Goal: Communication & Community: Answer question/provide support

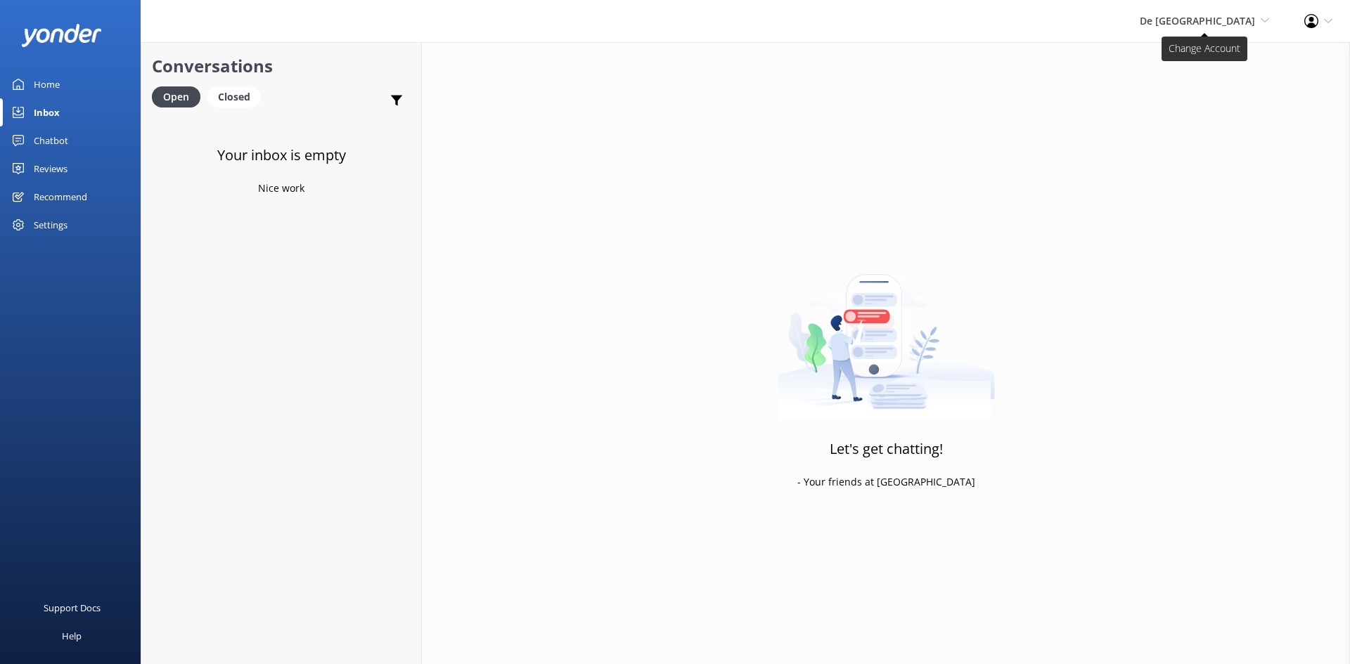
click at [1207, 24] on span "De [GEOGRAPHIC_DATA]" at bounding box center [1197, 20] width 115 height 13
click at [1195, 96] on link "Aruba's Activities Expert" at bounding box center [1217, 94] width 141 height 34
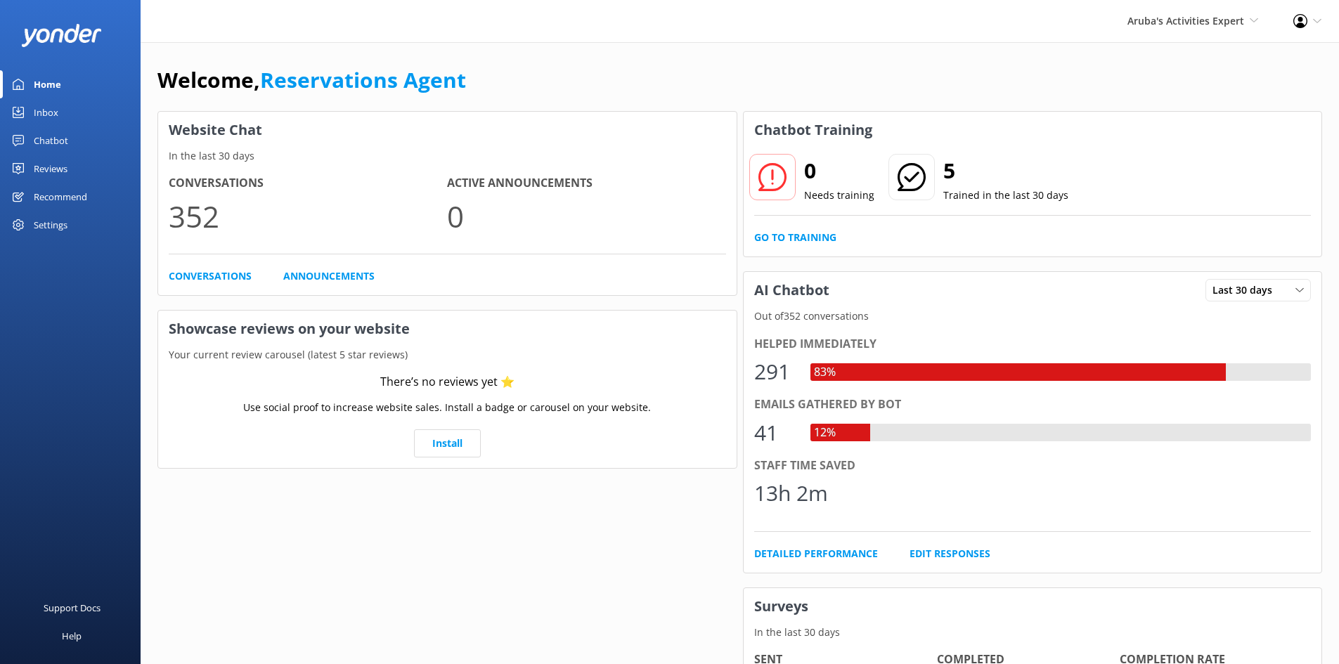
click at [52, 106] on div "Inbox" at bounding box center [46, 112] width 25 height 28
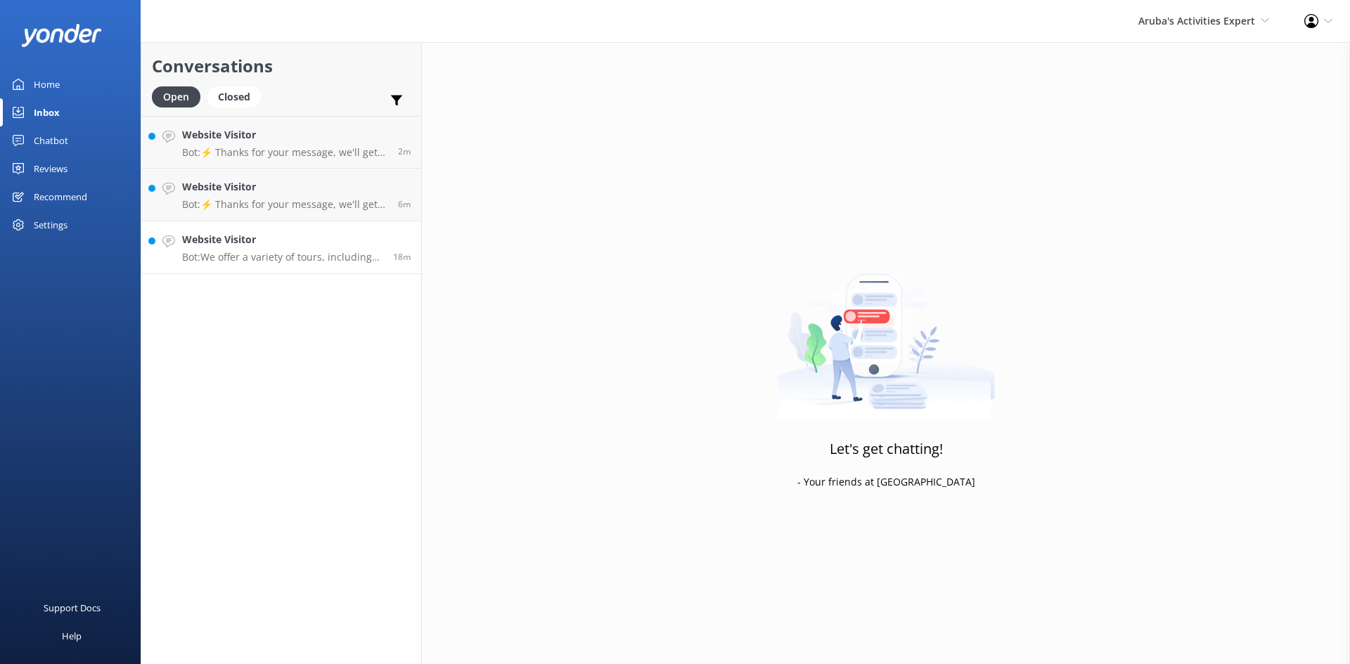
click at [285, 242] on h4 "Website Visitor" at bounding box center [282, 239] width 200 height 15
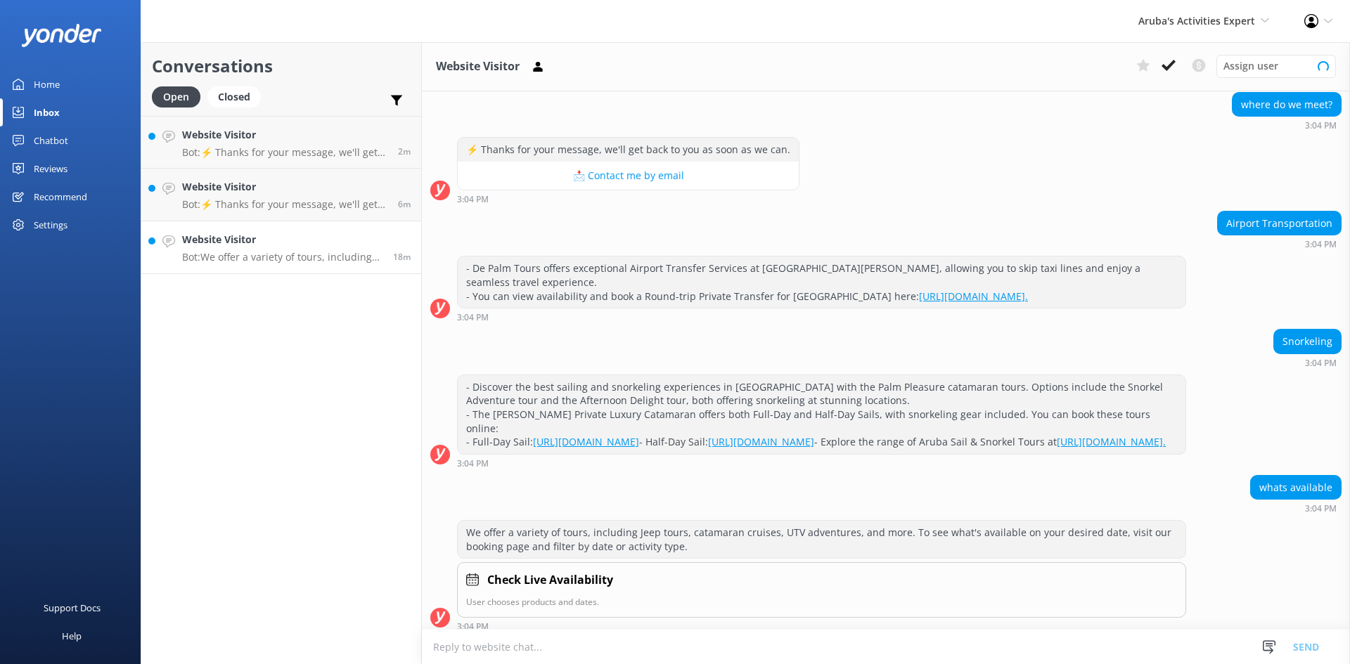
scroll to position [150, 0]
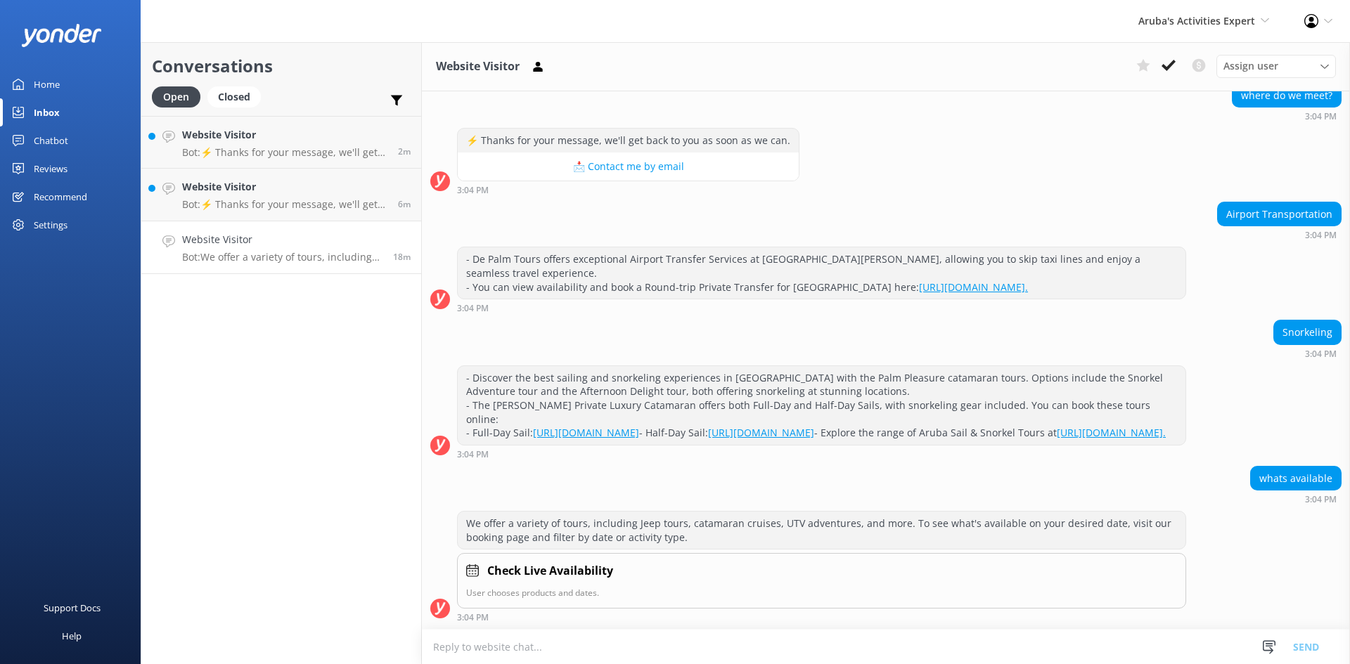
click at [513, 646] on textarea at bounding box center [886, 647] width 928 height 34
type textarea "good afternoon you can check our availability on [DOMAIN_NAME]"
click at [1312, 647] on button "Send" at bounding box center [1305, 646] width 53 height 35
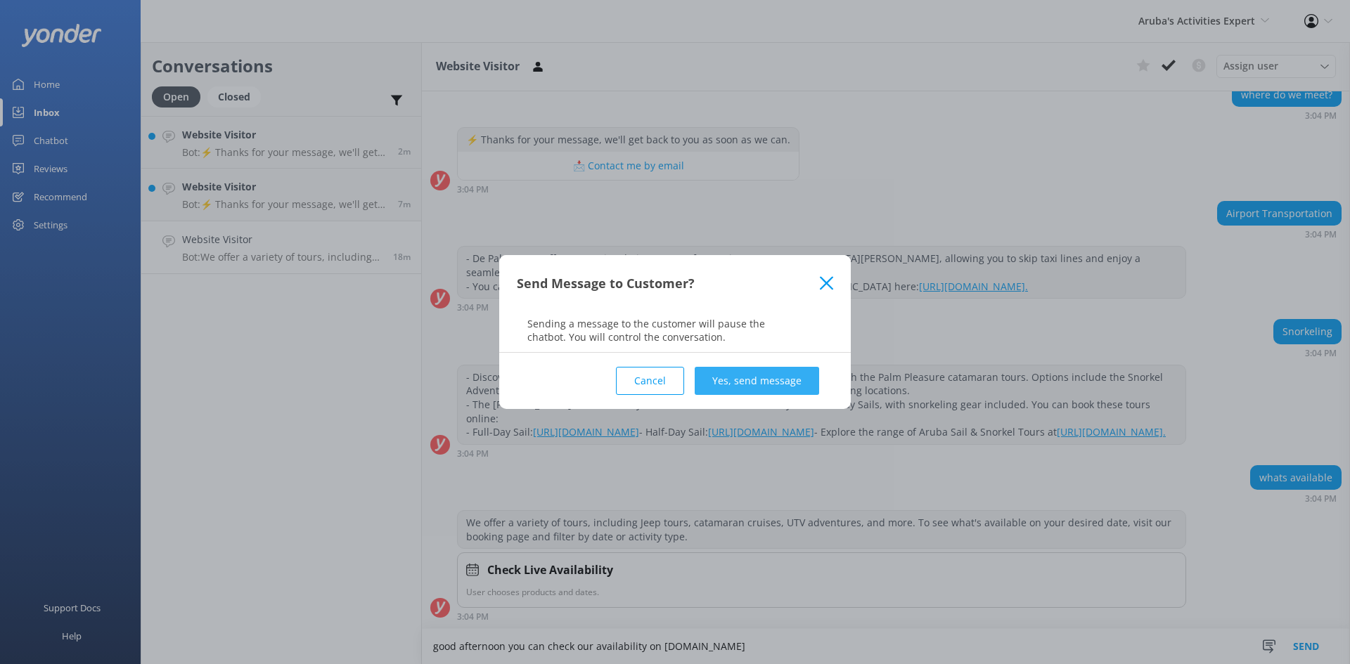
click at [756, 371] on button "Yes, send message" at bounding box center [757, 381] width 124 height 28
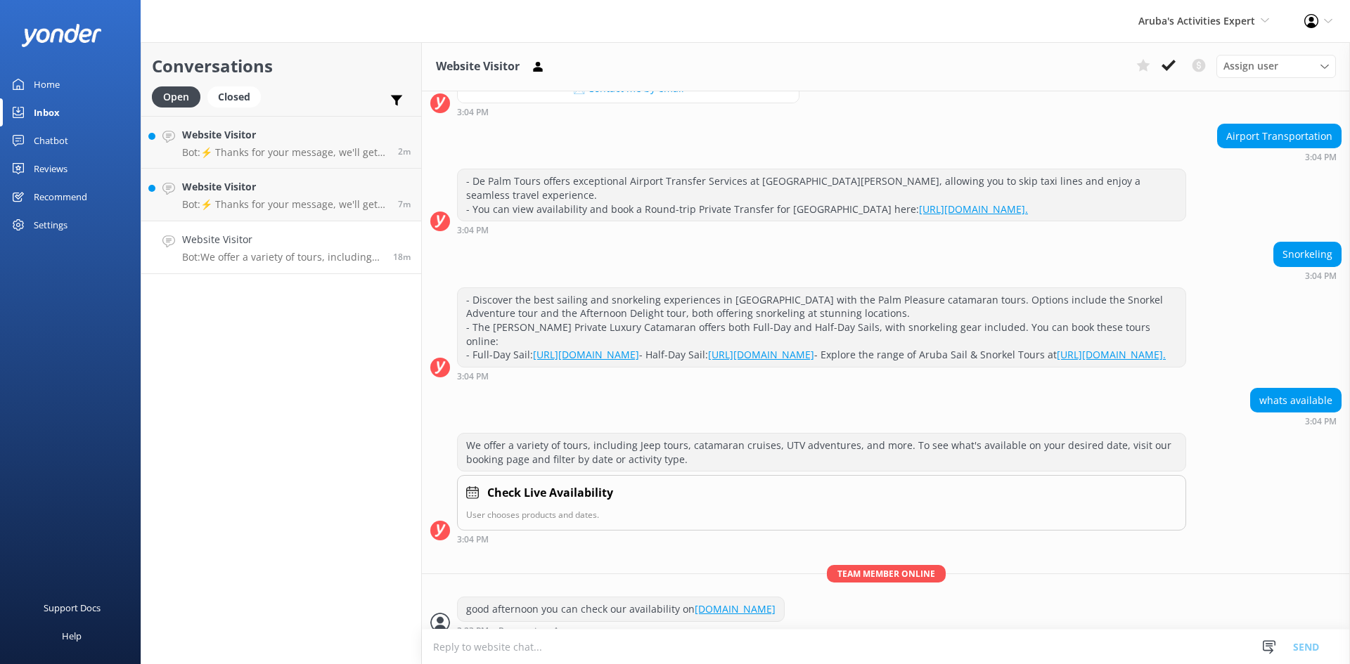
scroll to position [242, 0]
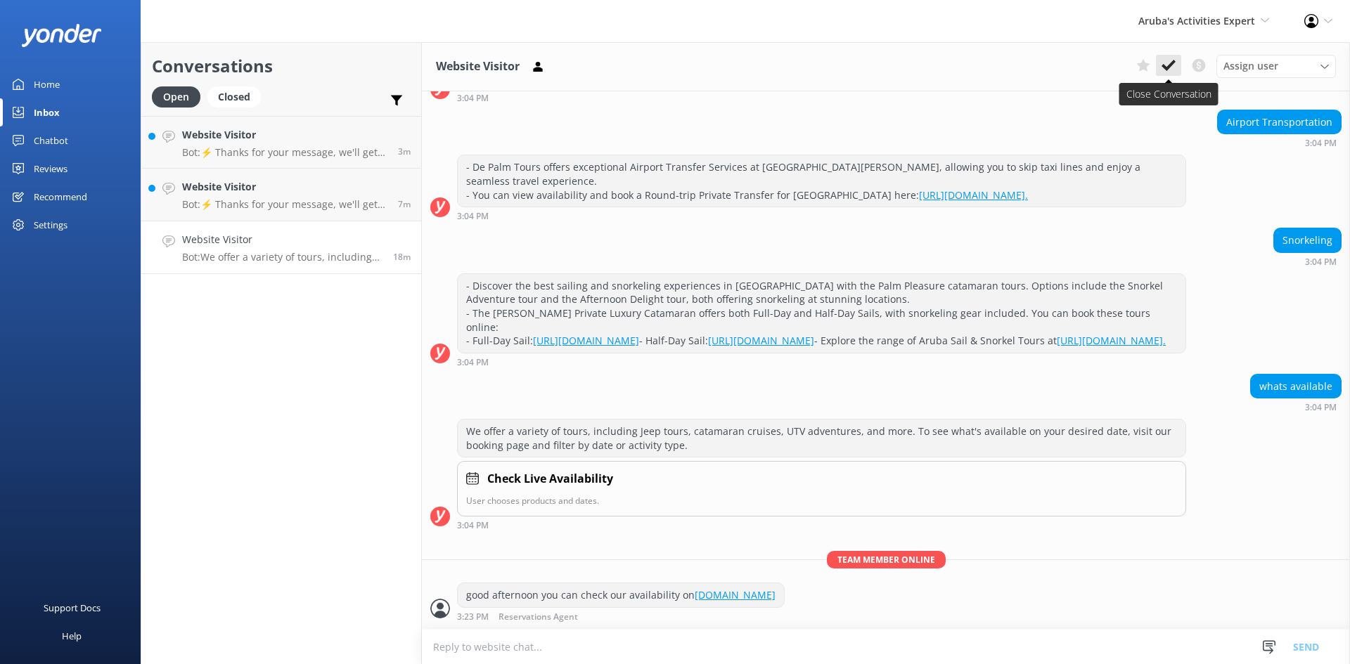
click at [1169, 68] on use at bounding box center [1168, 65] width 14 height 11
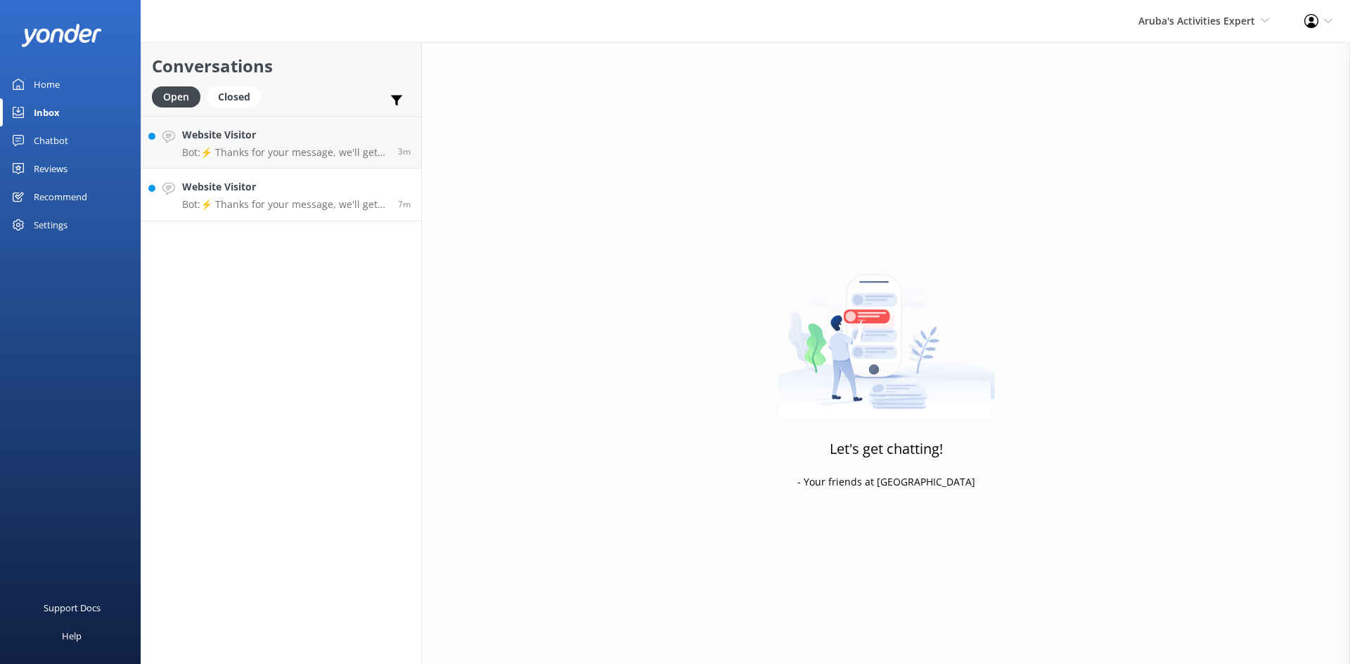
click at [309, 191] on h4 "Website Visitor" at bounding box center [284, 186] width 205 height 15
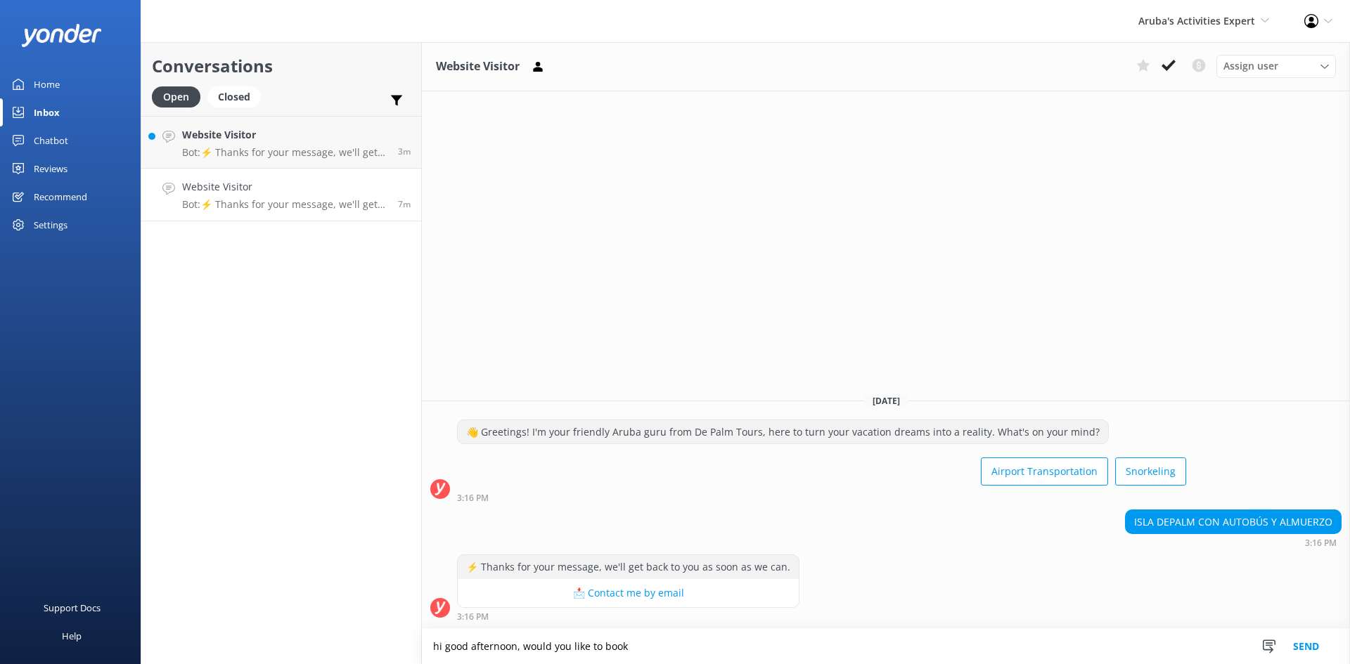
type textarea "hi good afternoon, would you like to book"
click at [1315, 641] on button "Send" at bounding box center [1305, 646] width 53 height 35
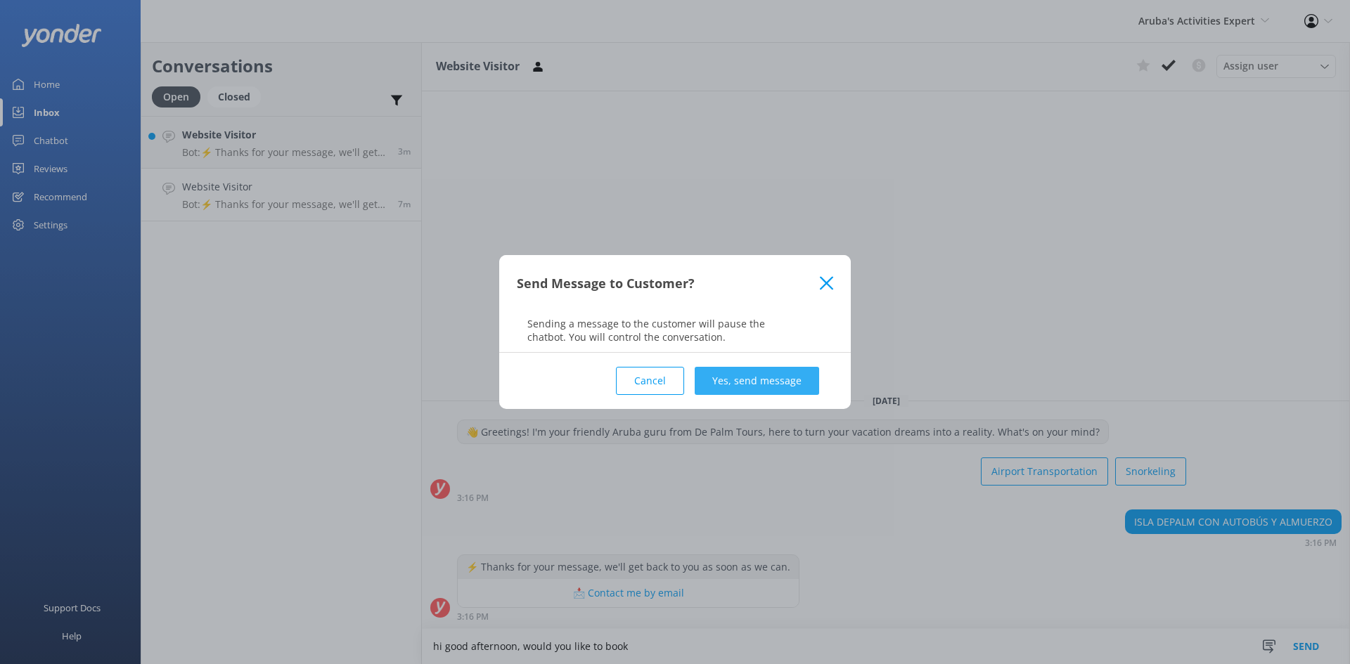
click at [782, 386] on button "Yes, send message" at bounding box center [757, 381] width 124 height 28
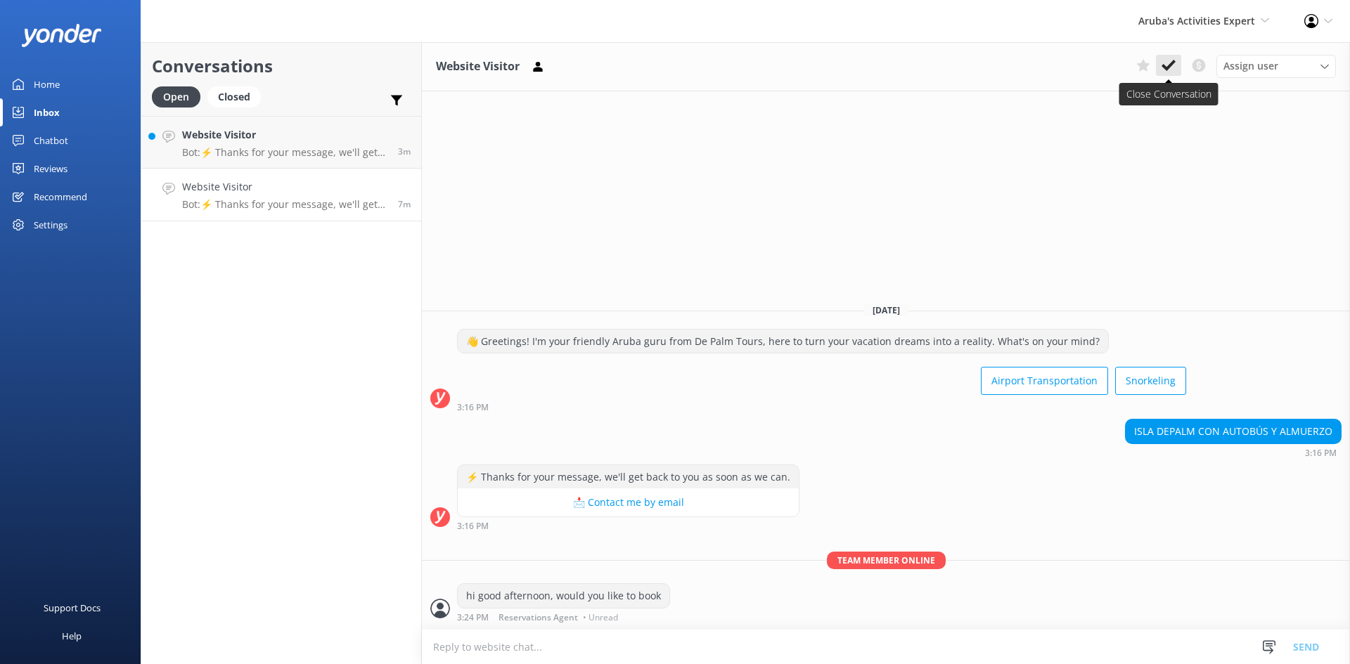
click at [1168, 60] on icon at bounding box center [1168, 65] width 14 height 14
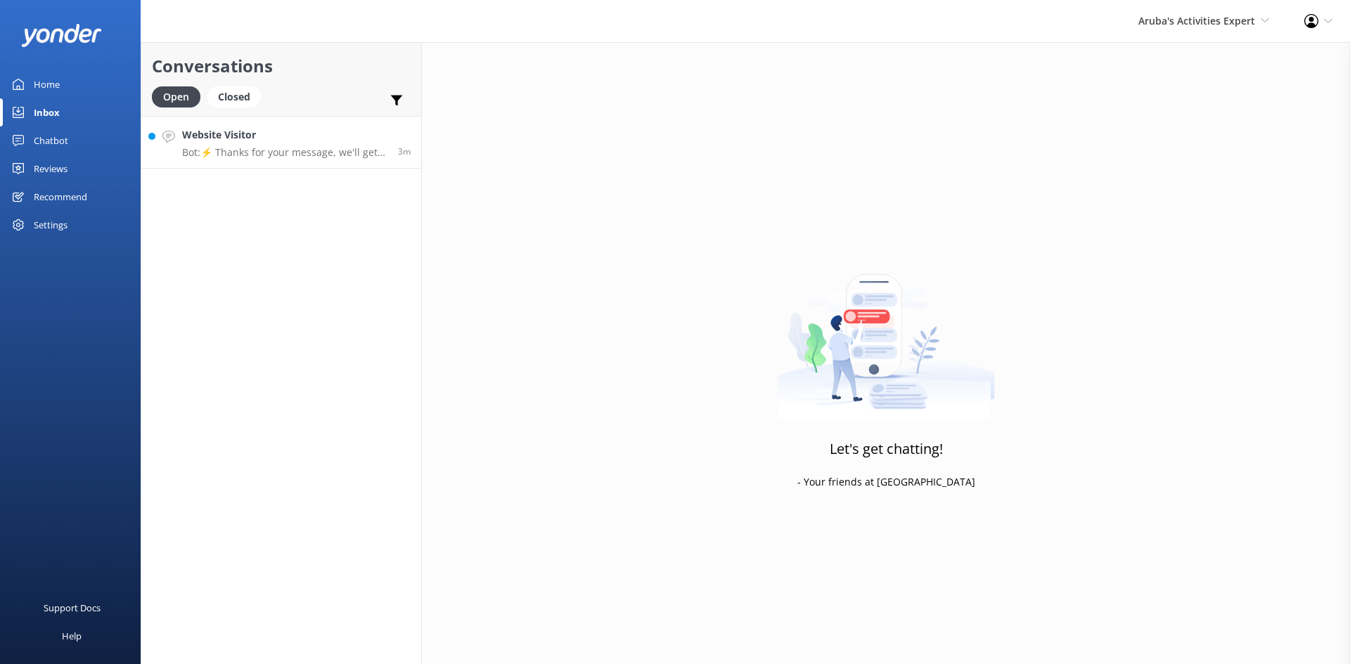
click at [307, 145] on div "Website Visitor Bot: ⚡ Thanks for your message, we'll get back to you as soon a…" at bounding box center [284, 142] width 205 height 30
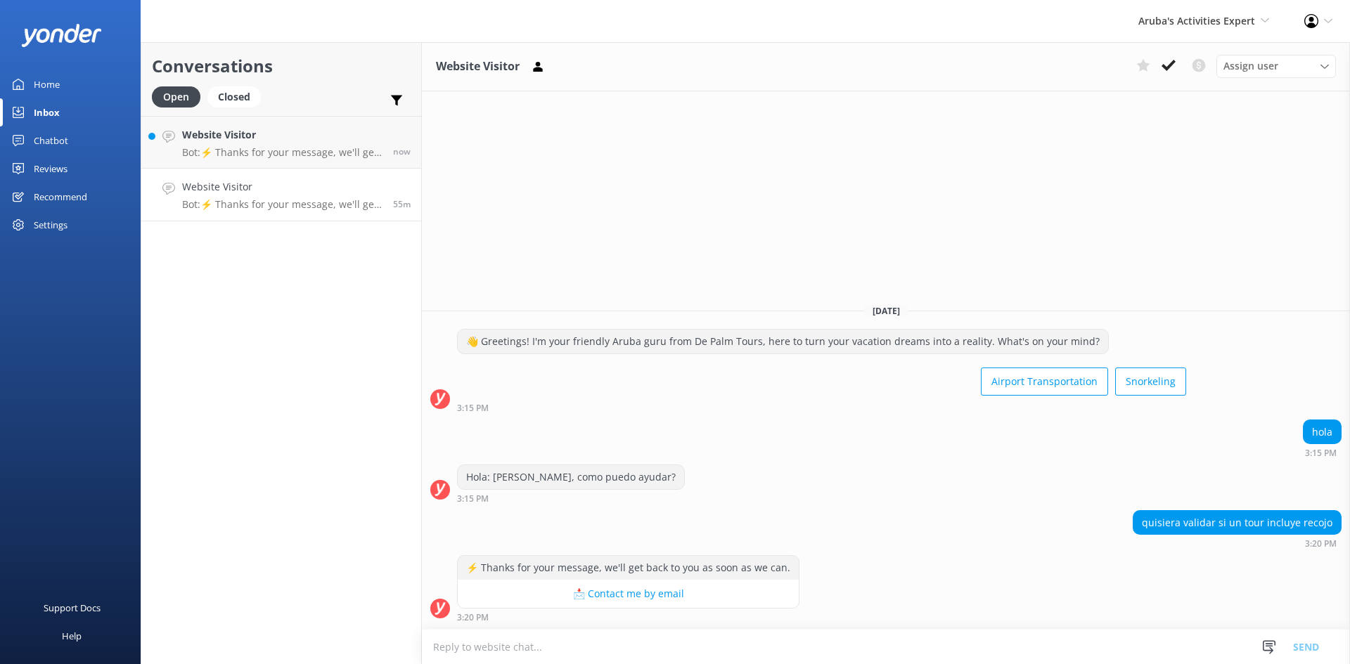
click at [654, 649] on textarea at bounding box center [886, 647] width 928 height 34
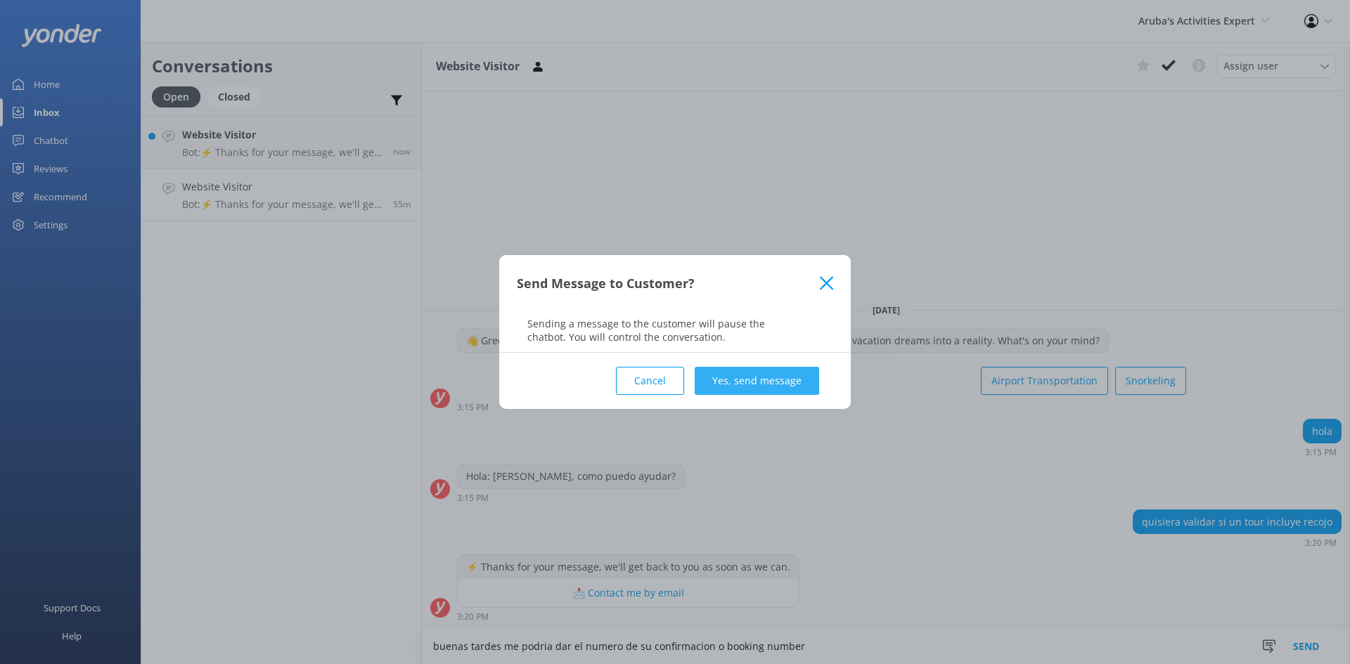
type textarea "buenas tardes me podria dar el numero de su confirmacion o booking number"
click at [759, 379] on button "Yes, send message" at bounding box center [757, 381] width 124 height 28
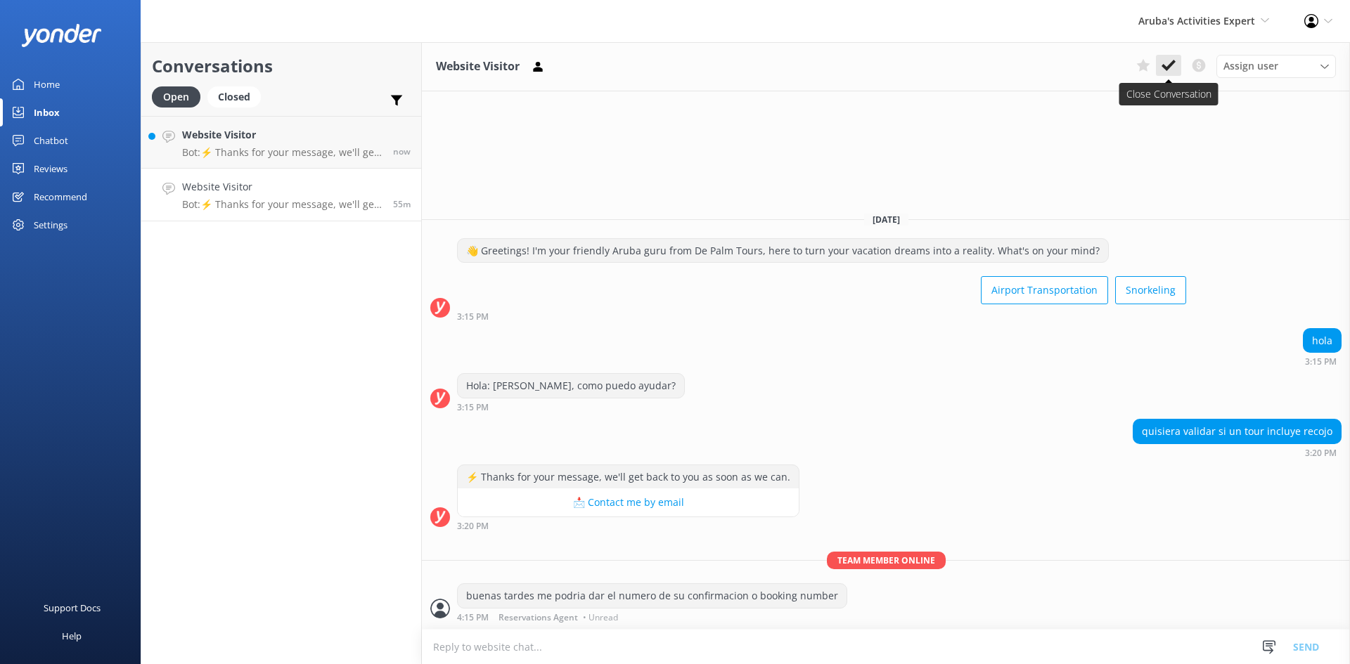
click at [1163, 67] on use at bounding box center [1168, 65] width 14 height 11
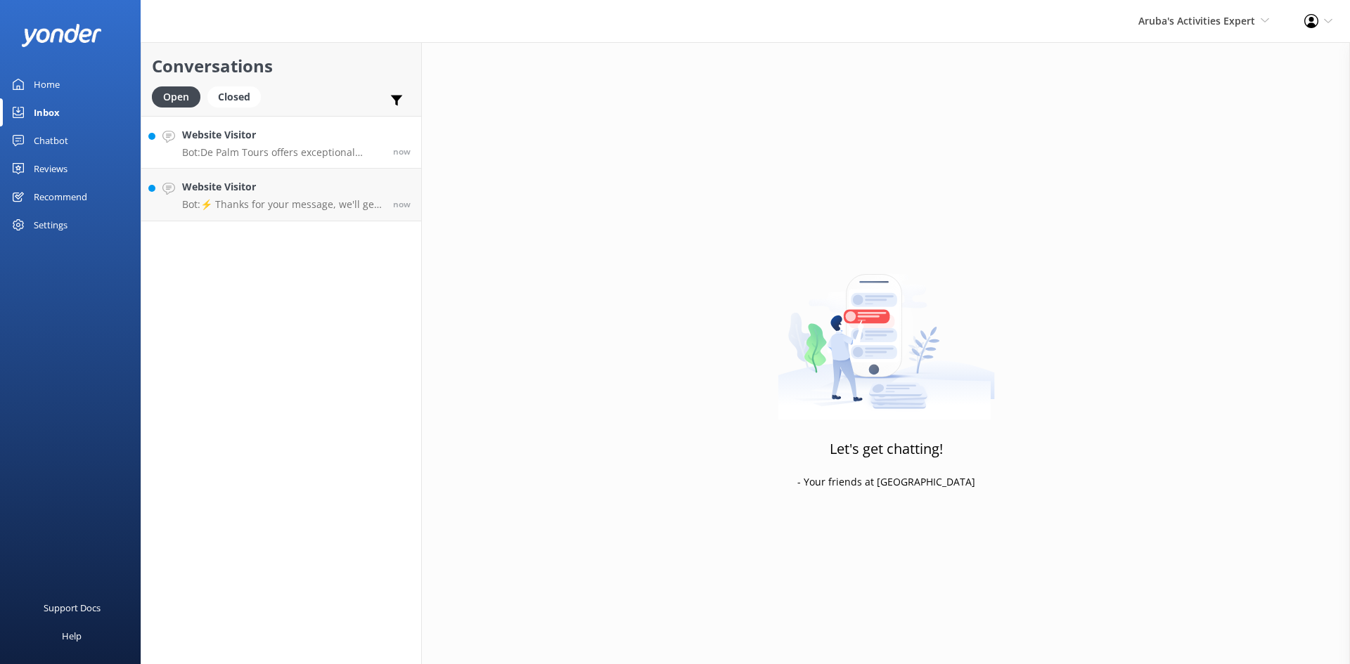
click at [277, 138] on h4 "Website Visitor" at bounding box center [282, 134] width 200 height 15
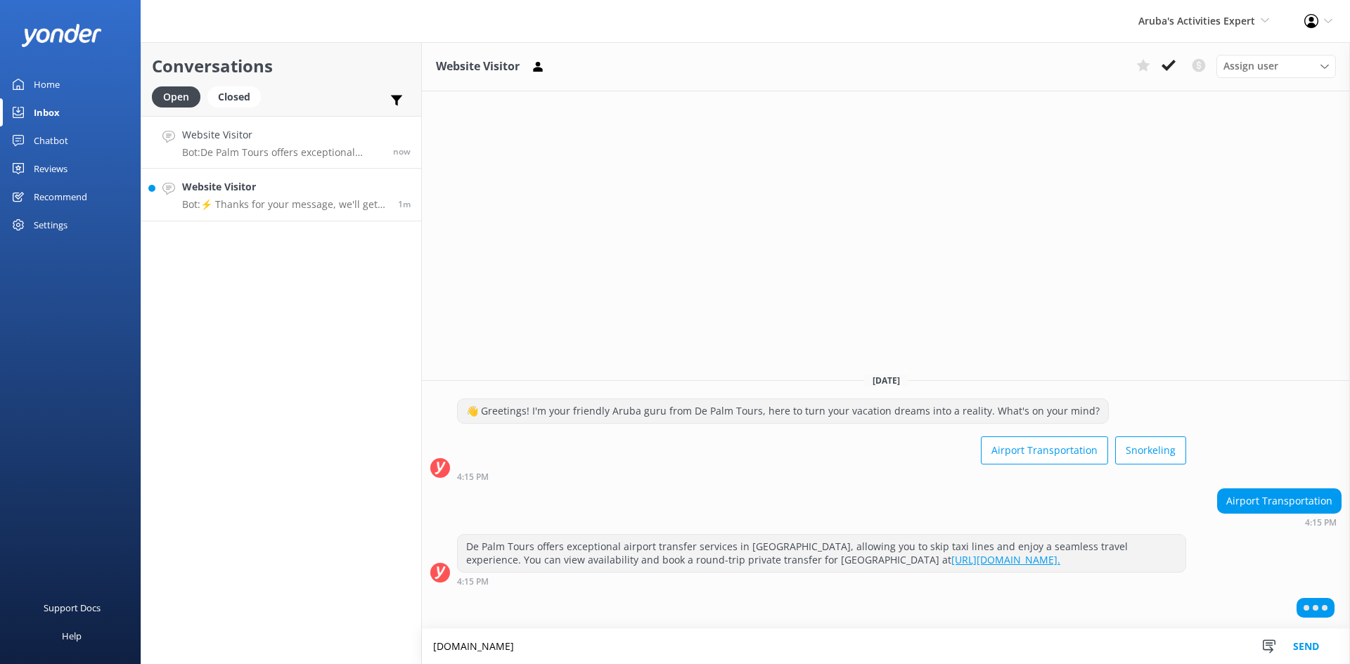
type textarea "[DOMAIN_NAME]"
click at [282, 191] on h4 "Website Visitor" at bounding box center [284, 186] width 205 height 15
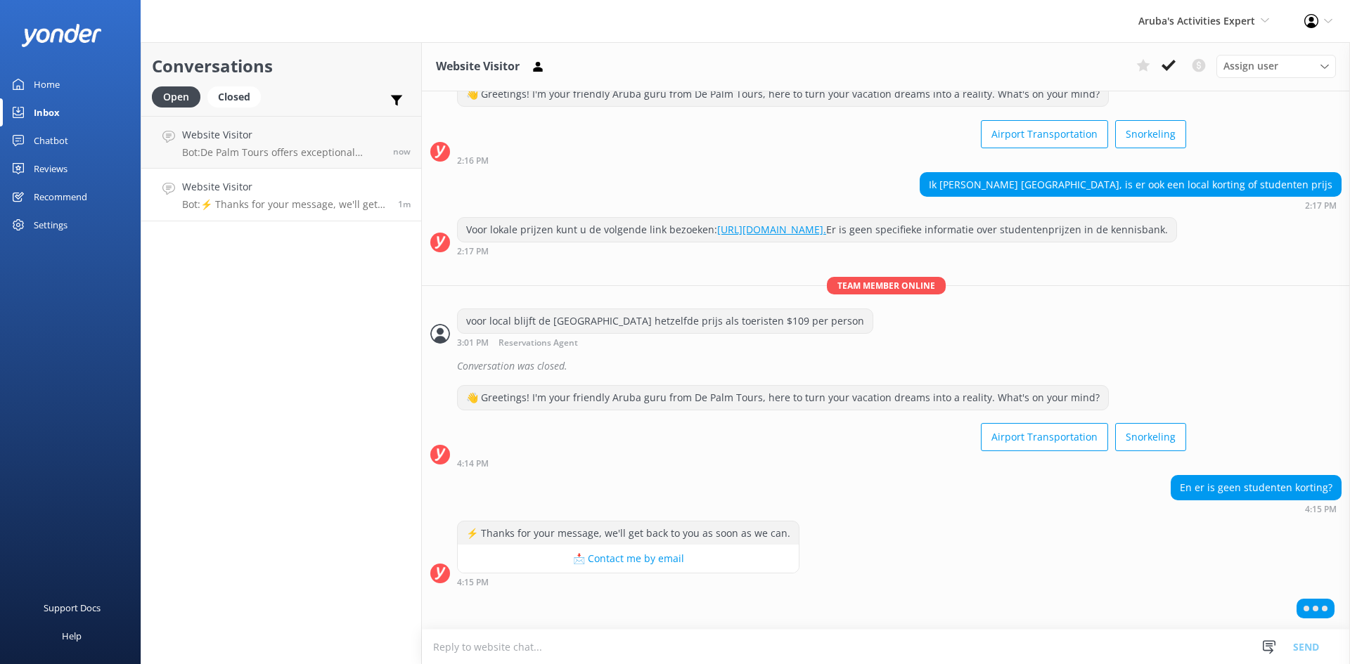
scroll to position [25, 0]
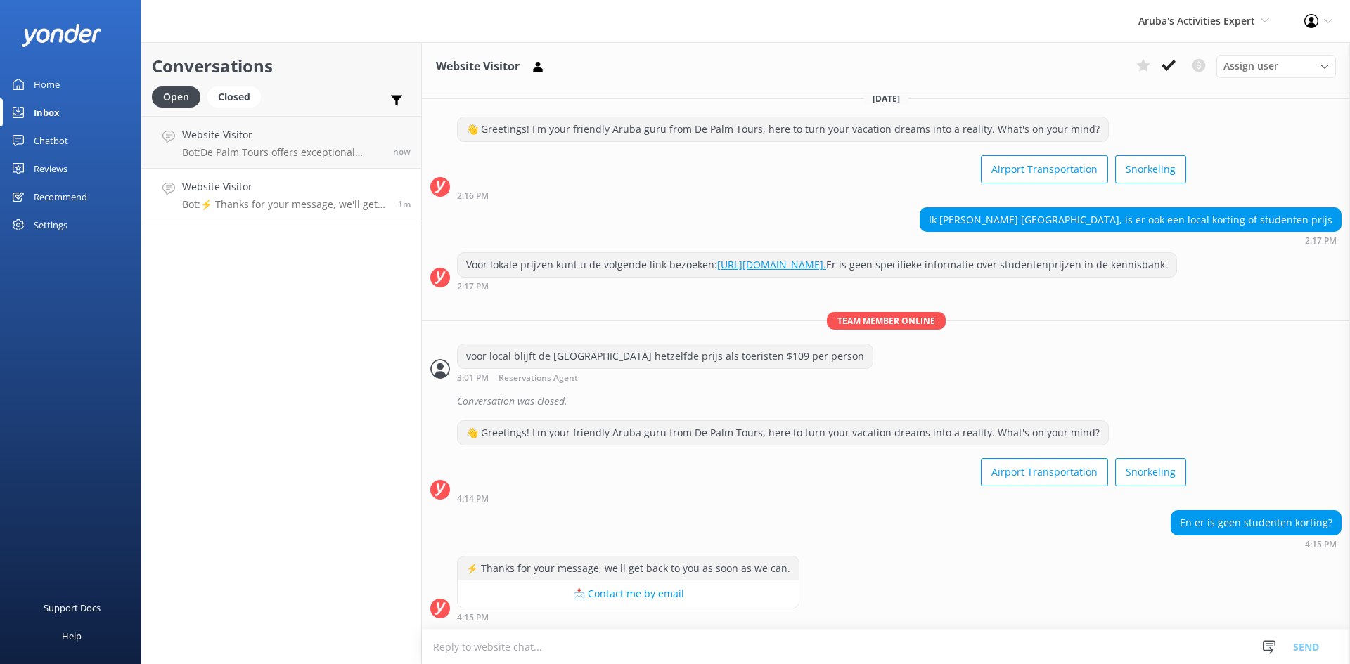
click at [657, 641] on textarea at bounding box center [886, 647] width 928 height 34
drag, startPoint x: 657, startPoint y: 641, endPoint x: 662, endPoint y: 648, distance: 8.6
click at [662, 647] on textarea "tot oktober 31 hebben we splash25 is een discount code" at bounding box center [886, 646] width 928 height 35
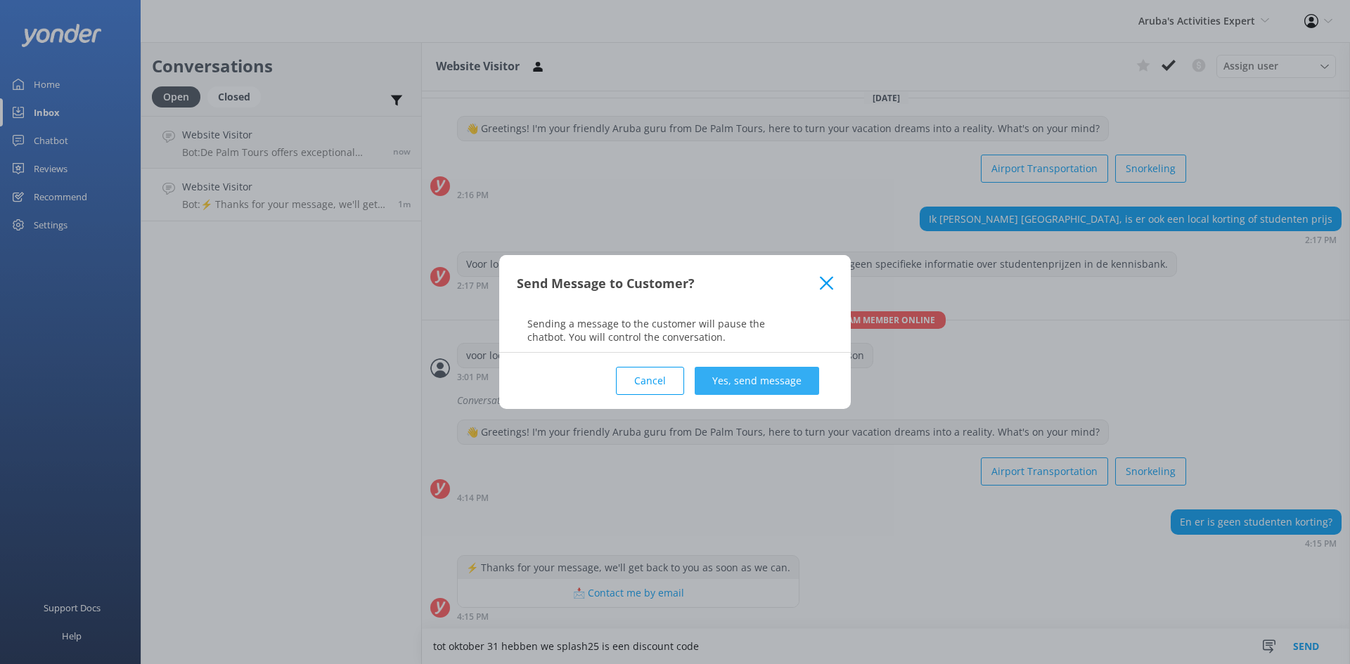
type textarea "tot oktober 31 hebben we splash25 is een discount code"
click at [735, 385] on button "Yes, send message" at bounding box center [757, 381] width 124 height 28
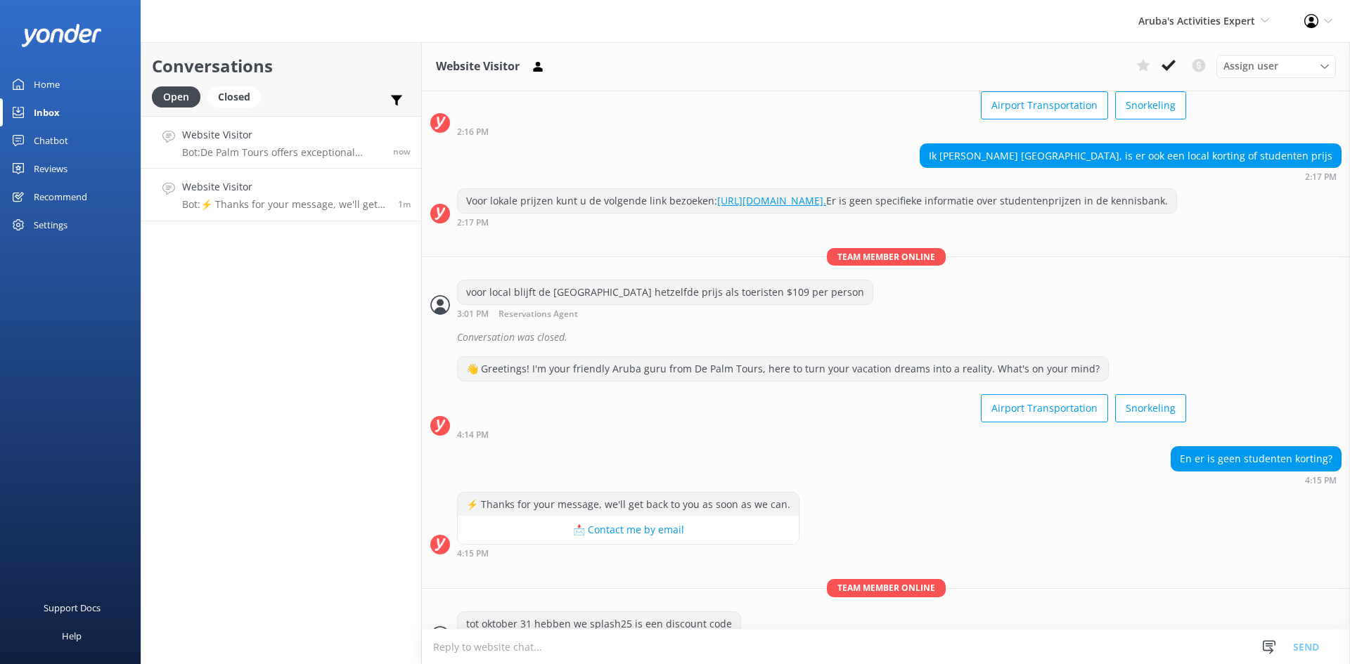
scroll to position [117, 0]
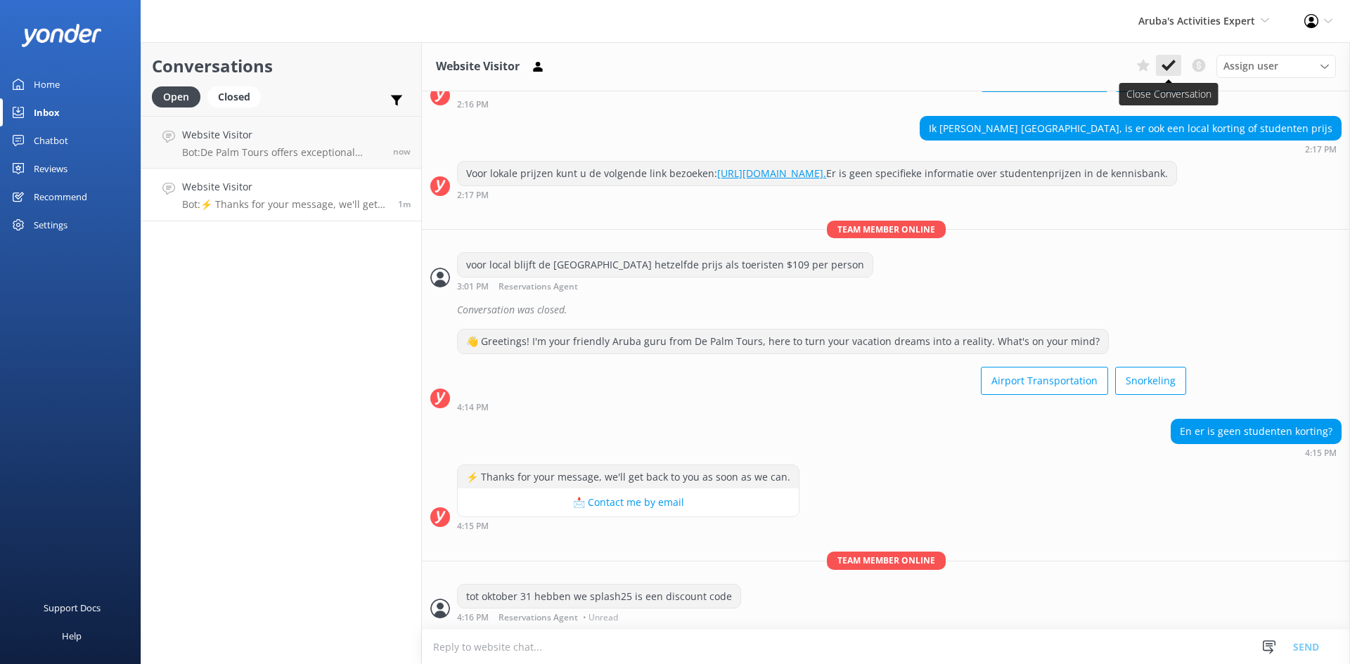
click at [1168, 65] on icon at bounding box center [1168, 65] width 14 height 14
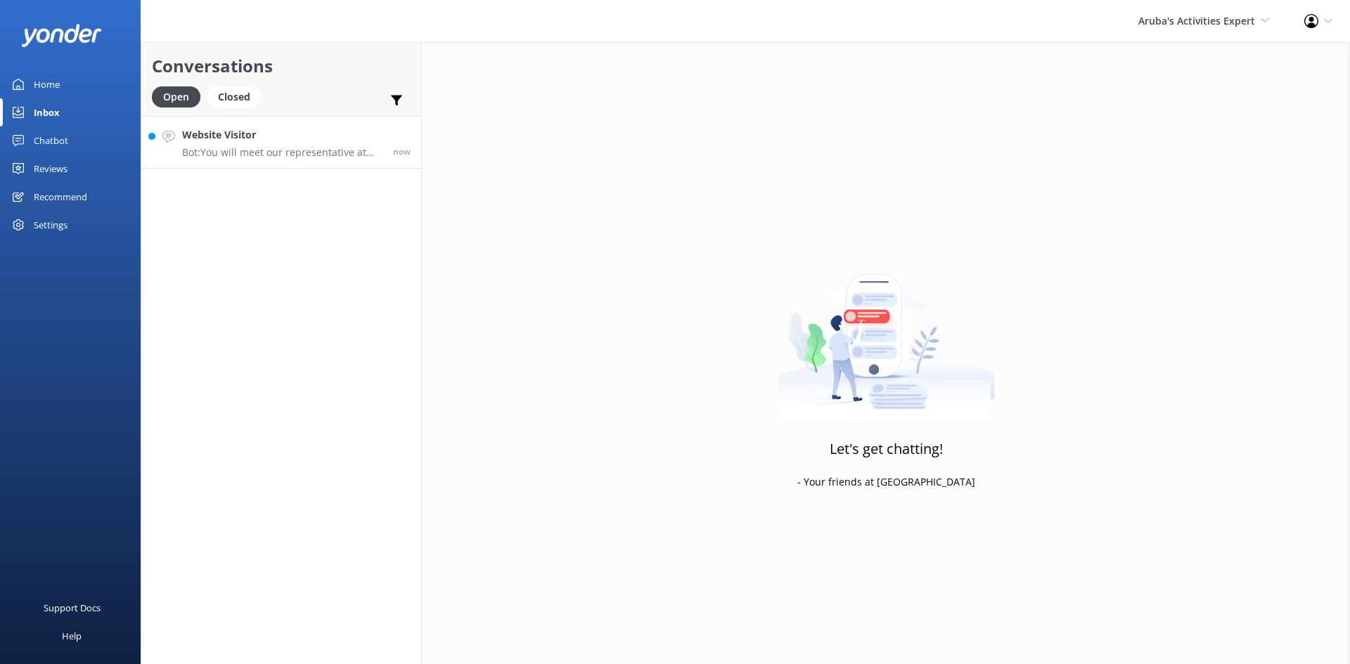
click at [302, 134] on h4 "Website Visitor" at bounding box center [282, 134] width 200 height 15
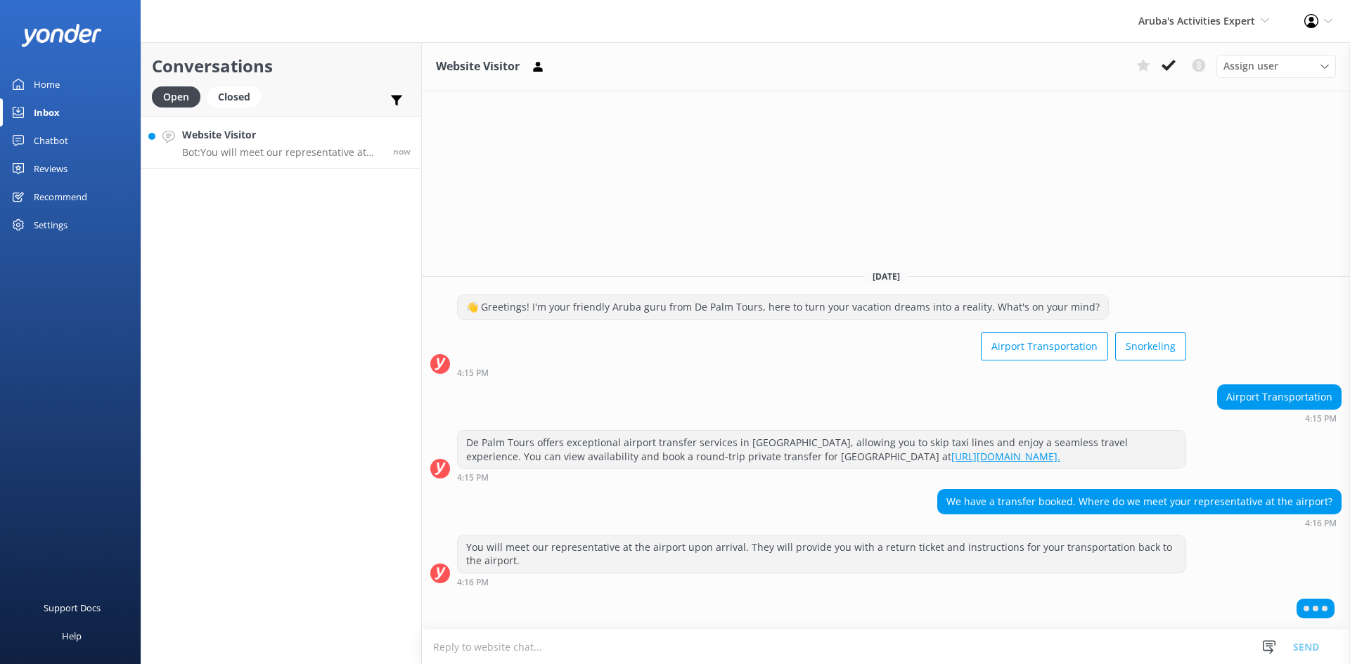
click at [619, 643] on textarea at bounding box center [886, 647] width 928 height 34
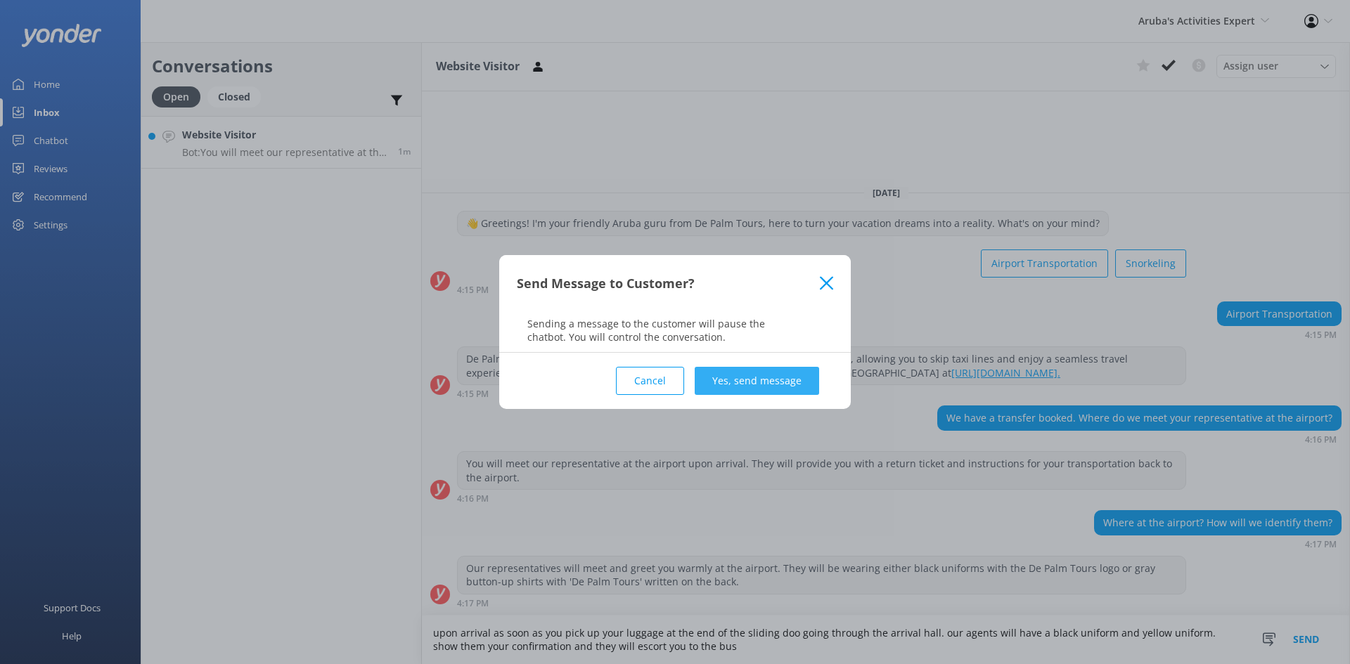
type textarea "upon arrival as soon as you pick up your luggage at the end of the sliding doo …"
click at [766, 386] on button "Yes, send message" at bounding box center [757, 381] width 124 height 28
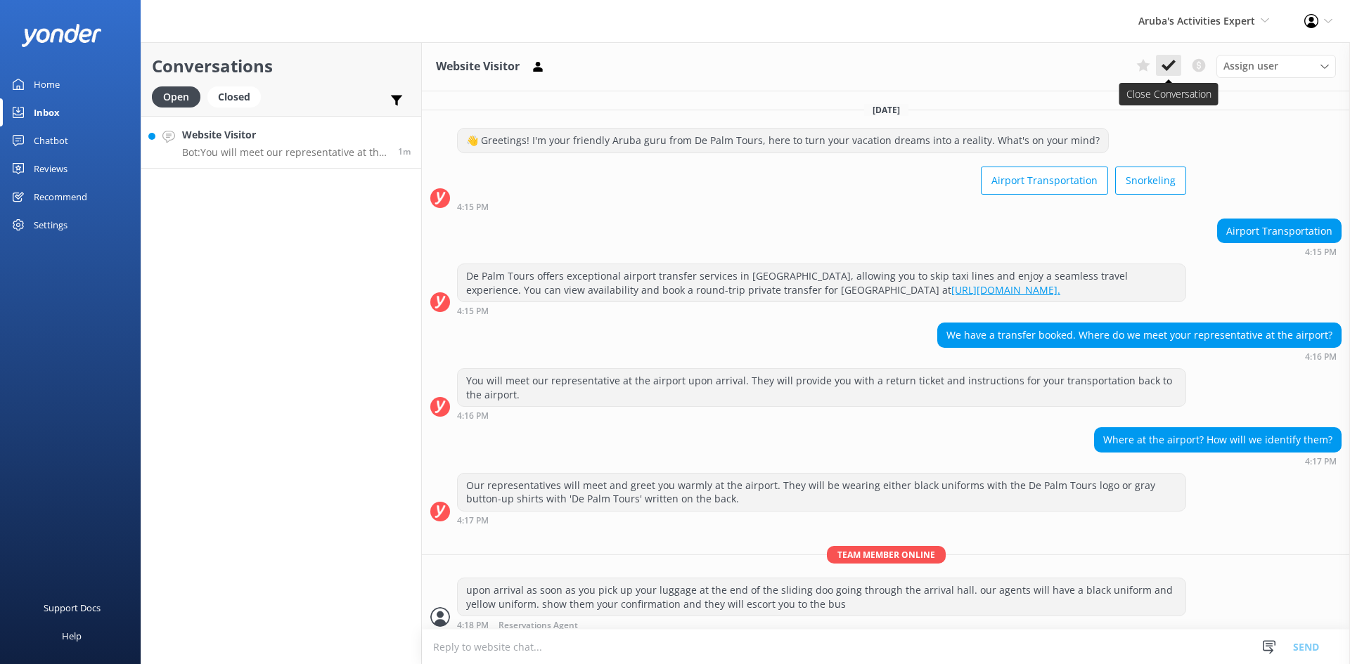
scroll to position [8, 0]
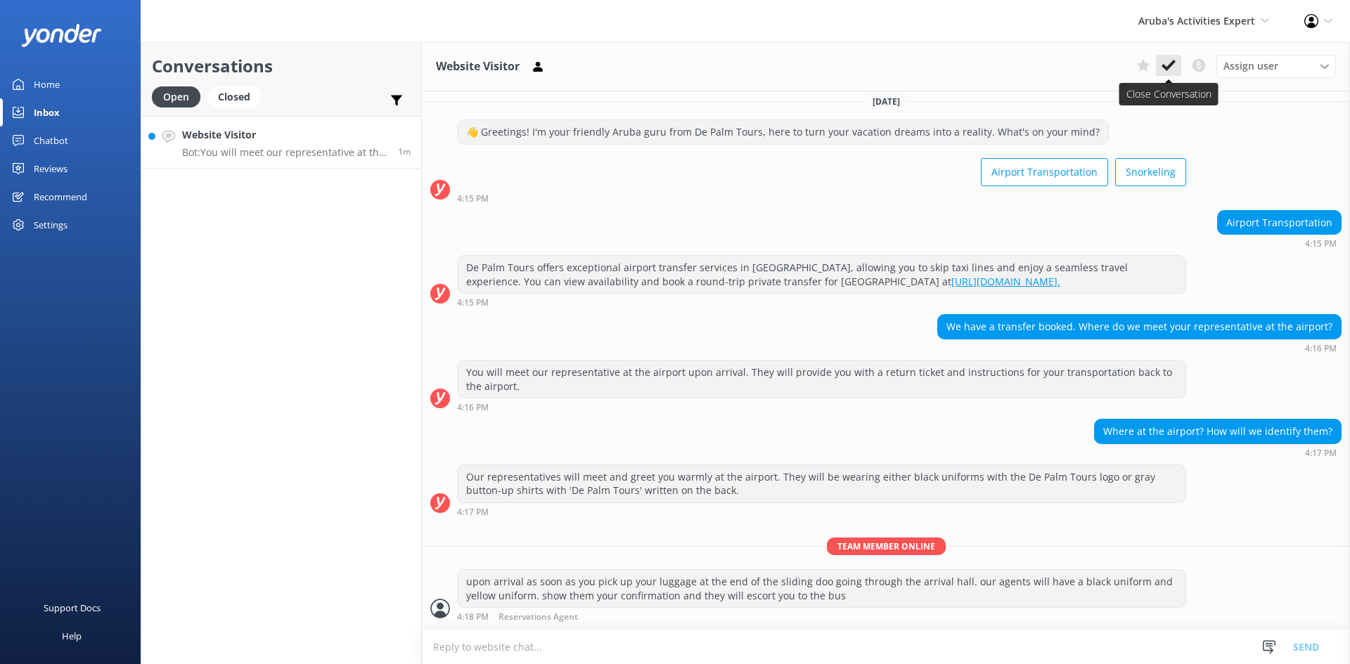
click at [1169, 63] on icon at bounding box center [1168, 65] width 14 height 14
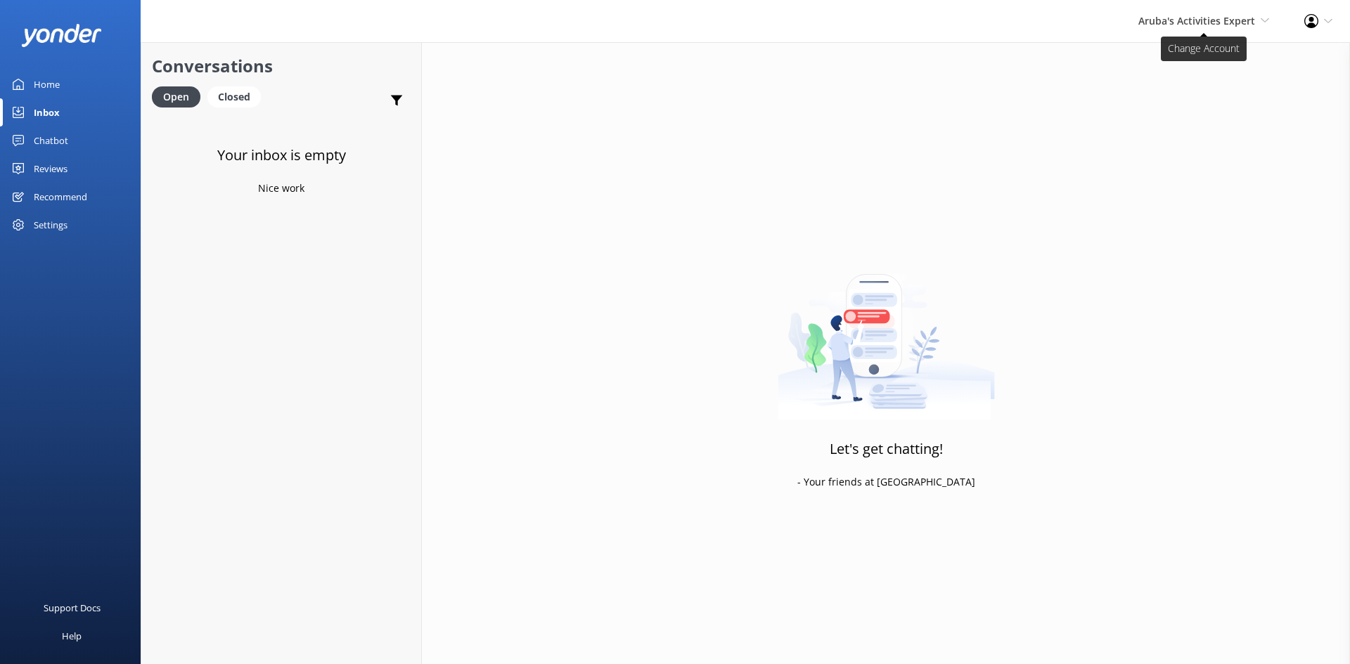
click at [1166, 20] on span "Aruba's Activities Expert" at bounding box center [1196, 20] width 117 height 13
click at [1166, 58] on link "De [GEOGRAPHIC_DATA]" at bounding box center [1217, 61] width 141 height 34
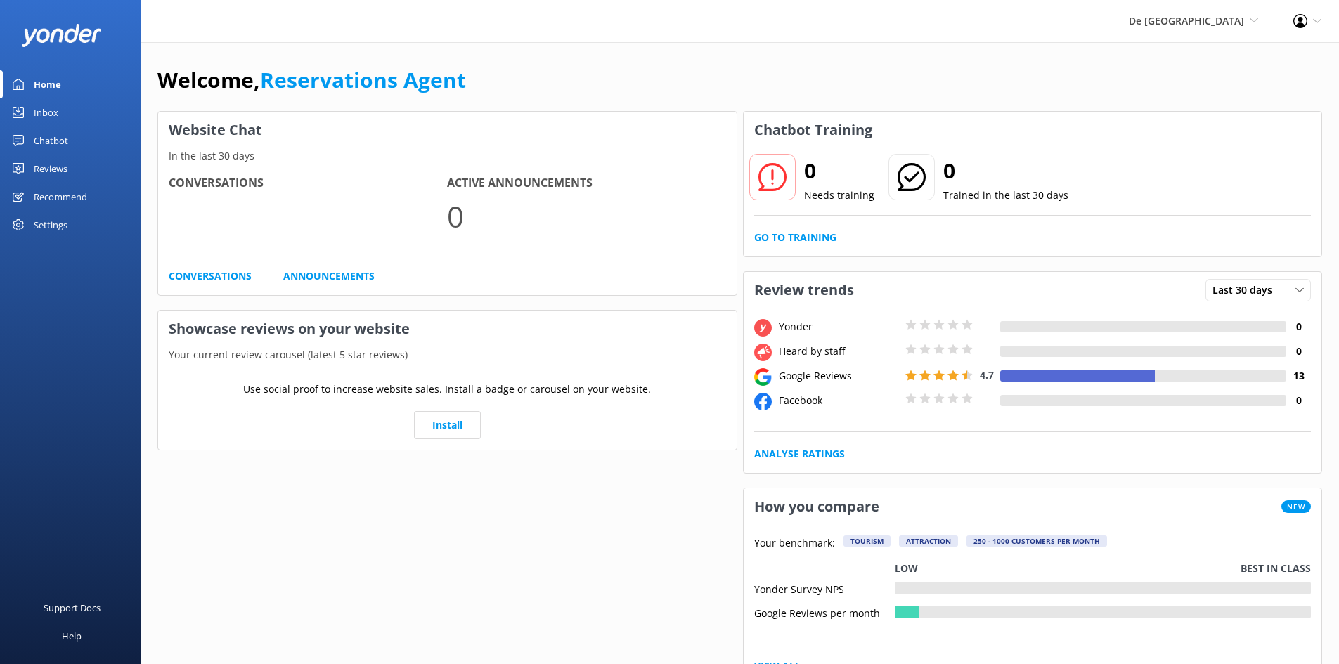
click at [44, 106] on div "Inbox" at bounding box center [46, 112] width 25 height 28
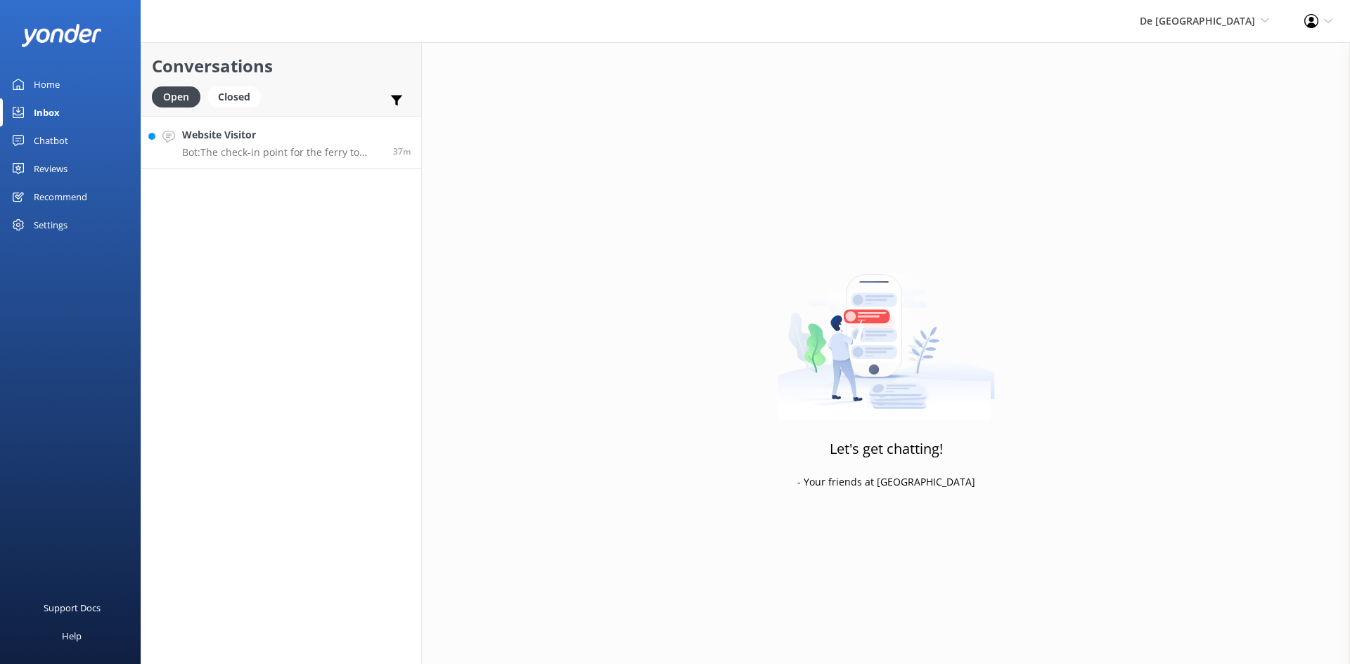
click at [304, 138] on h4 "Website Visitor" at bounding box center [282, 134] width 200 height 15
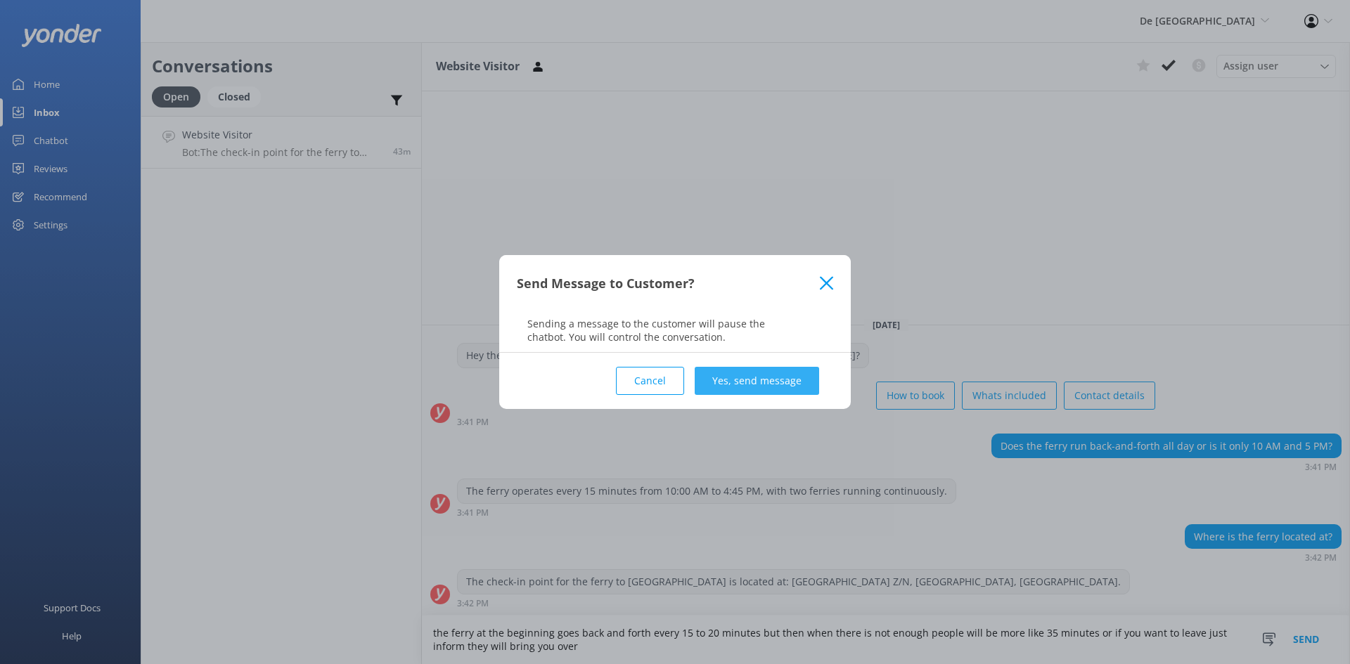
type textarea "the ferry at the beginning goes back and forth every 15 to 20 minutes but then …"
click at [738, 377] on button "Yes, send message" at bounding box center [757, 381] width 124 height 28
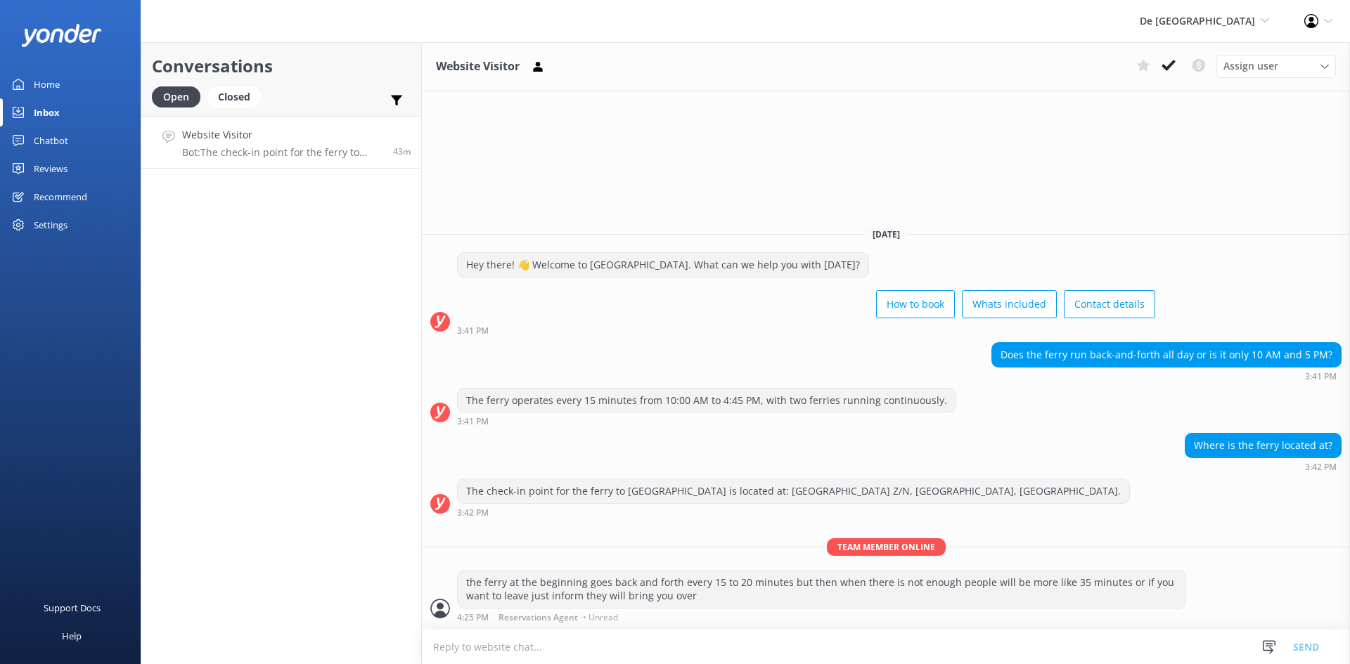
click at [557, 654] on textarea at bounding box center [886, 647] width 928 height 34
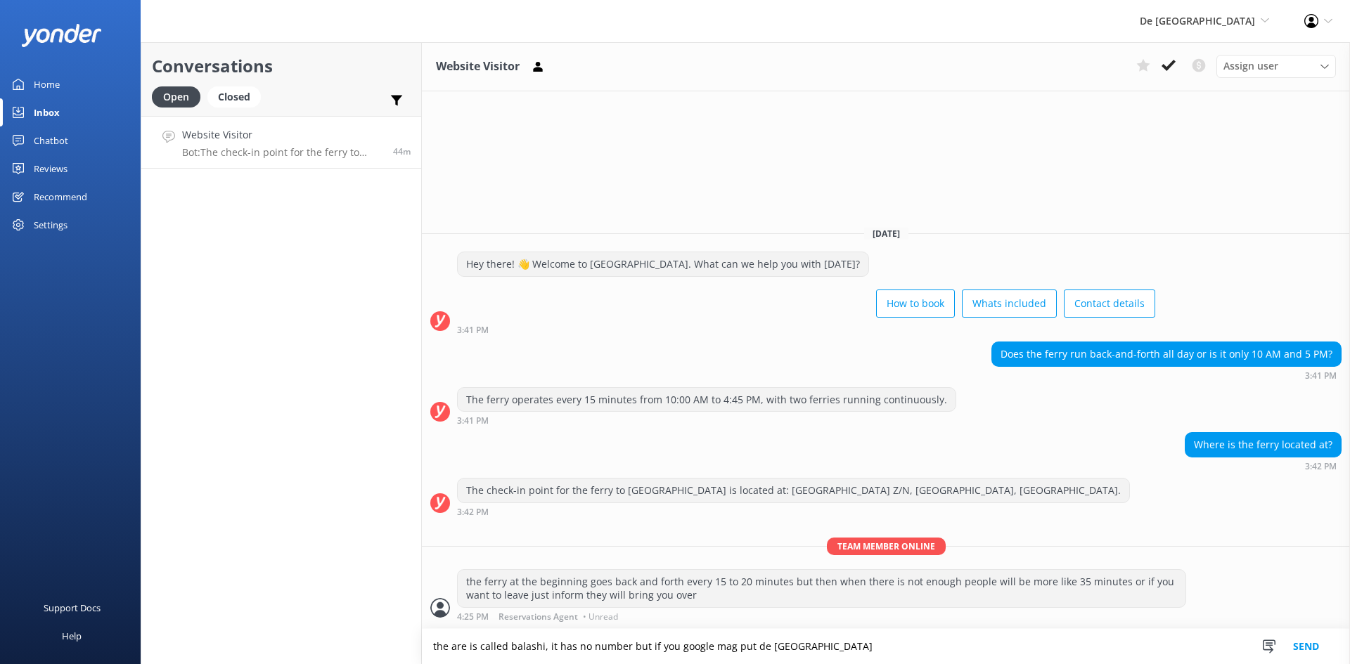
drag, startPoint x: 557, startPoint y: 654, endPoint x: 597, endPoint y: 697, distance: 58.7
click at [597, 664] on html "De Palm Island De Palm Island Aruba's Activities Expert The Captain Profile Set…" at bounding box center [675, 332] width 1350 height 664
type textarea "the are is called balashi, it has no number but if you google mag put de palm i…"
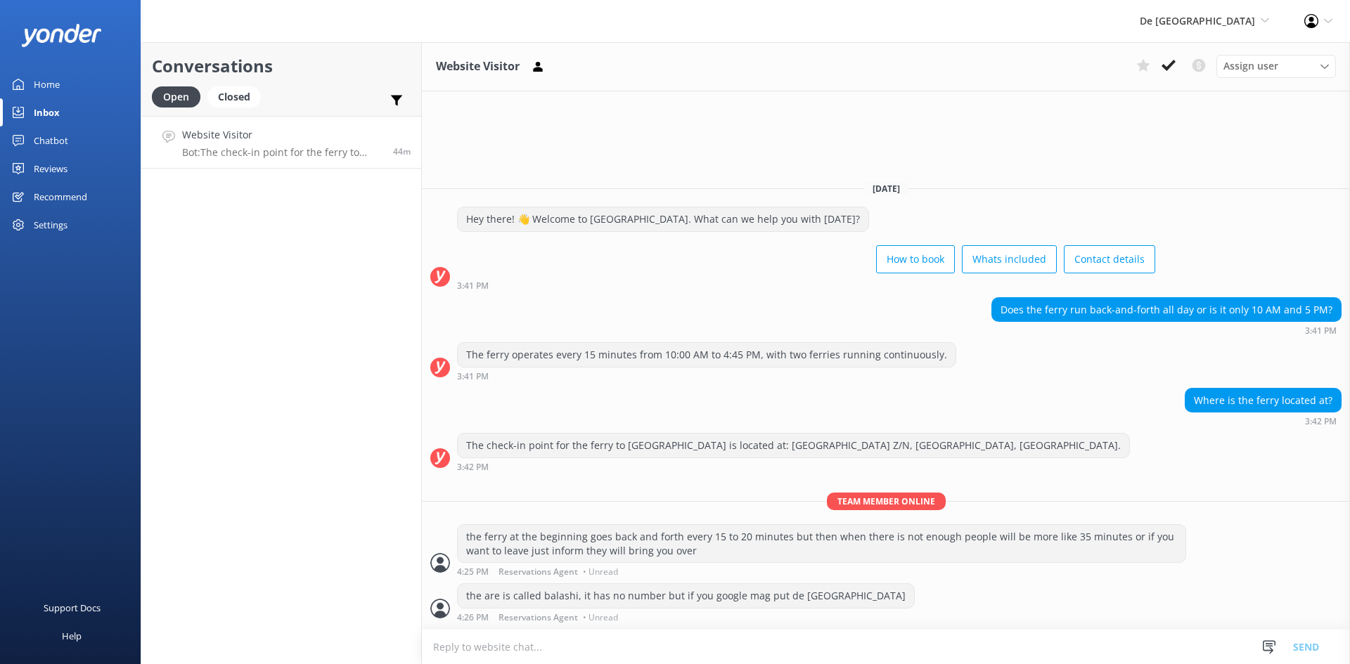
click at [1305, 644] on div "Snippets Manage #info-transfers-general Our company has 3 different option #inf…" at bounding box center [1295, 647] width 74 height 34
click at [1178, 60] on button at bounding box center [1168, 65] width 25 height 21
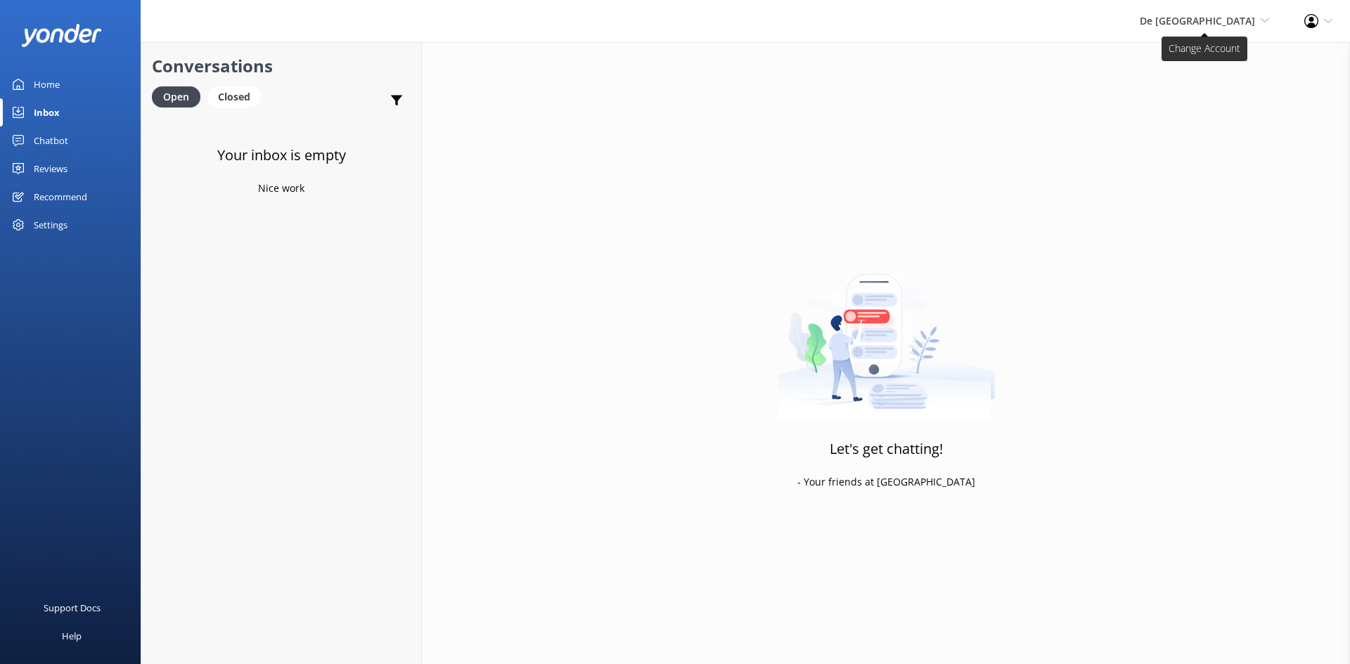
click at [1230, 22] on span "De [GEOGRAPHIC_DATA]" at bounding box center [1197, 20] width 115 height 13
click at [1175, 61] on link "De [GEOGRAPHIC_DATA]" at bounding box center [1217, 61] width 141 height 34
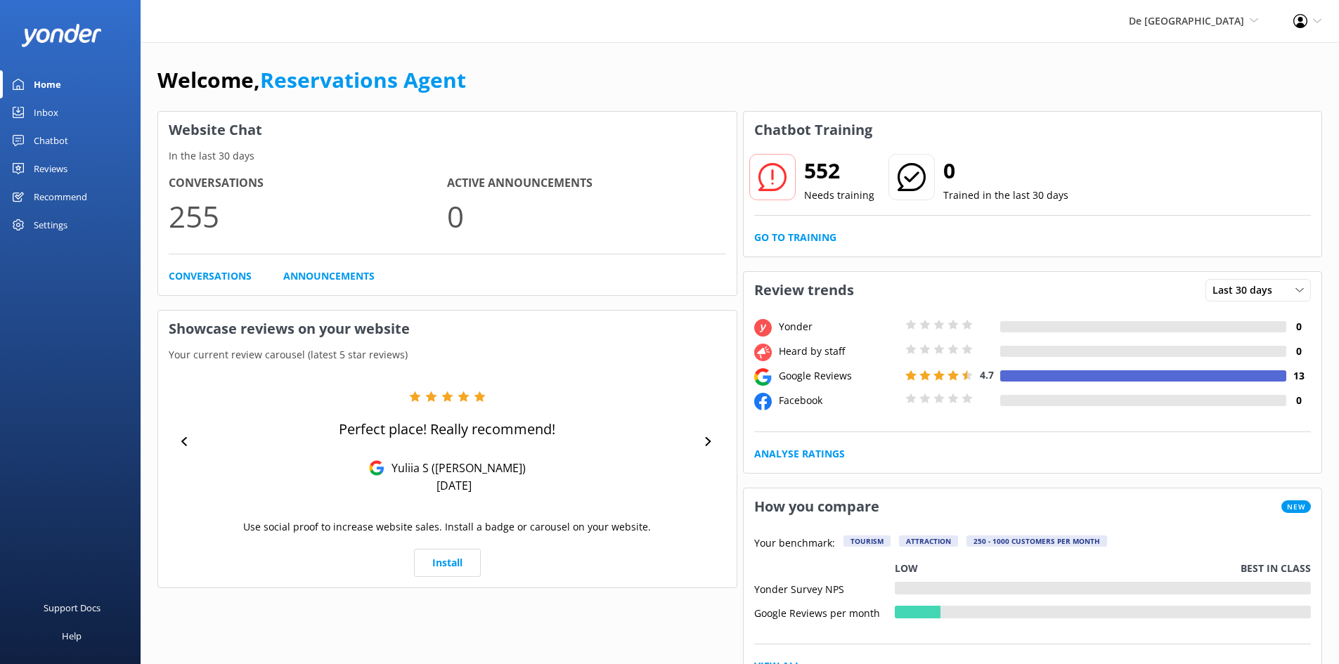
click at [55, 112] on div "Inbox" at bounding box center [46, 112] width 25 height 28
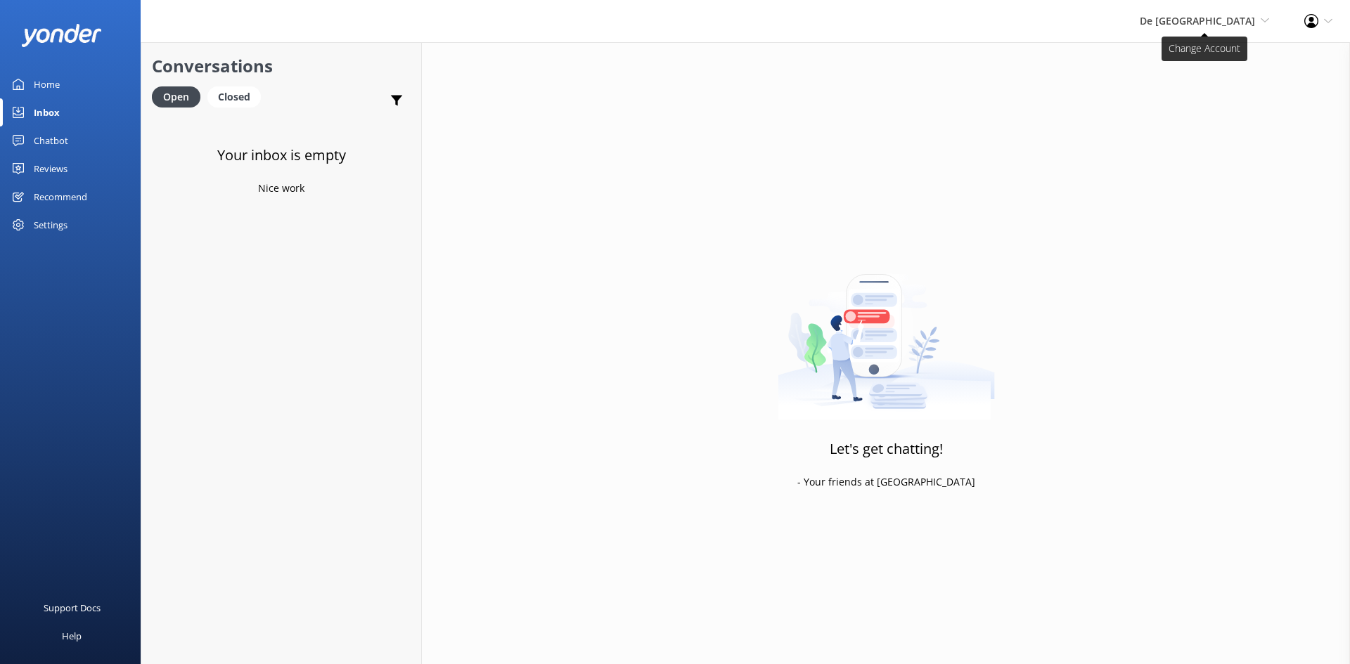
click at [1232, 16] on span "De [GEOGRAPHIC_DATA]" at bounding box center [1197, 20] width 115 height 13
click at [1201, 86] on link "Aruba's Activities Expert" at bounding box center [1217, 94] width 141 height 34
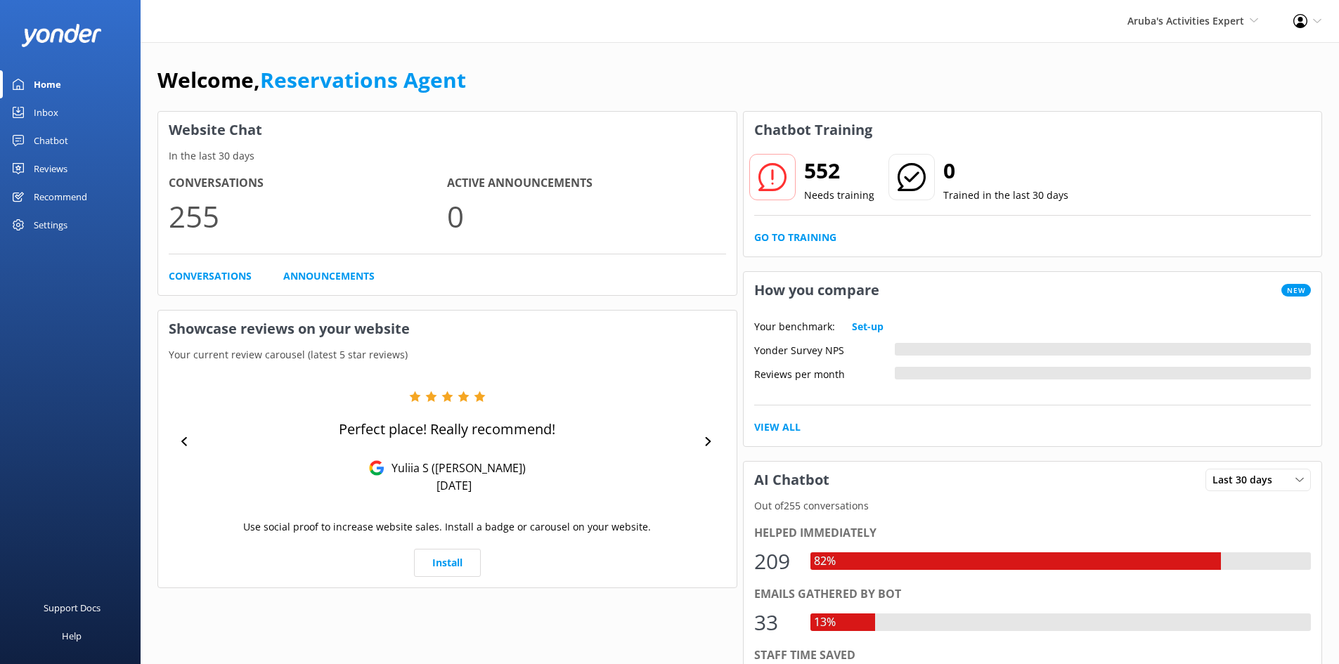
click at [53, 110] on div "Inbox" at bounding box center [46, 112] width 25 height 28
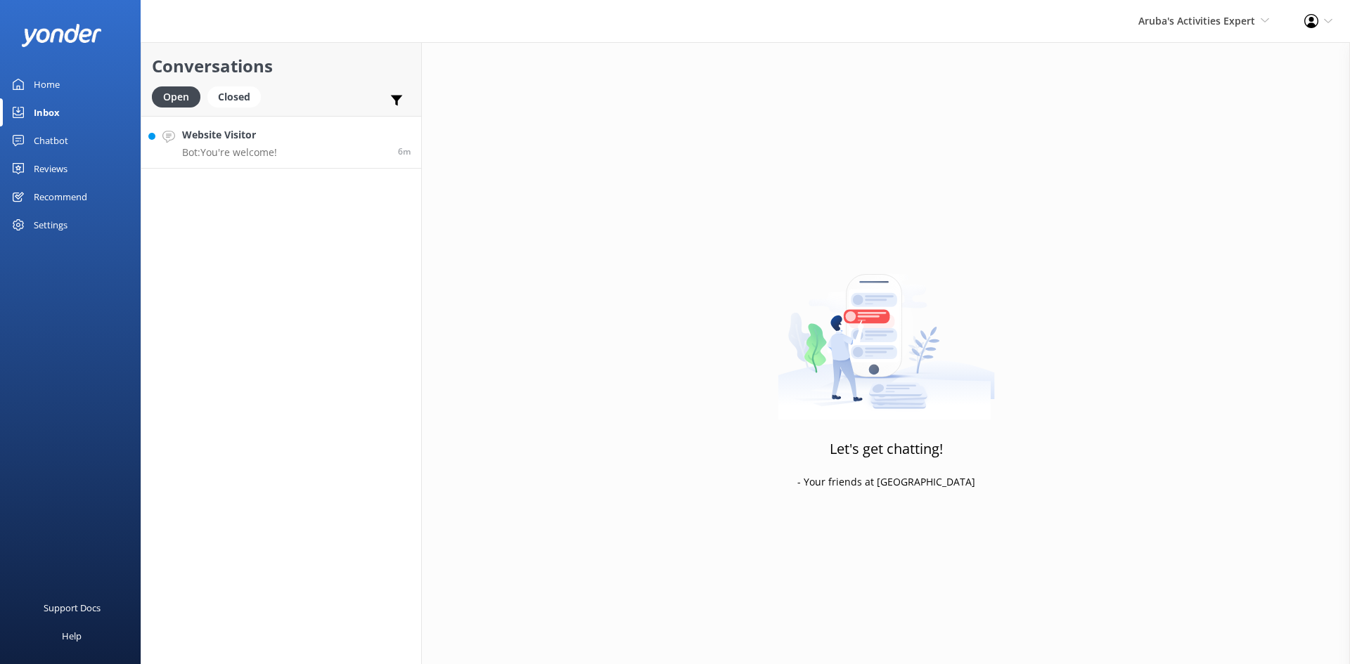
click at [314, 149] on link "Website Visitor Bot: You're welcome! 6m" at bounding box center [281, 142] width 280 height 53
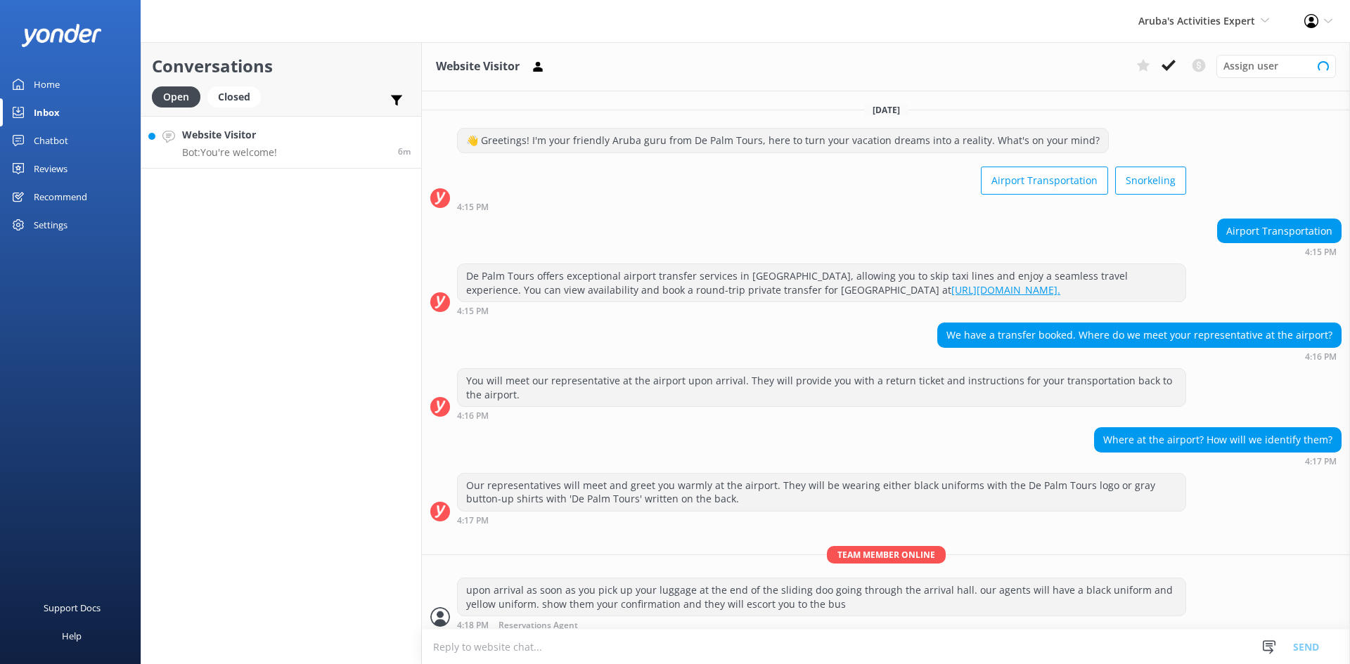
scroll to position [130, 0]
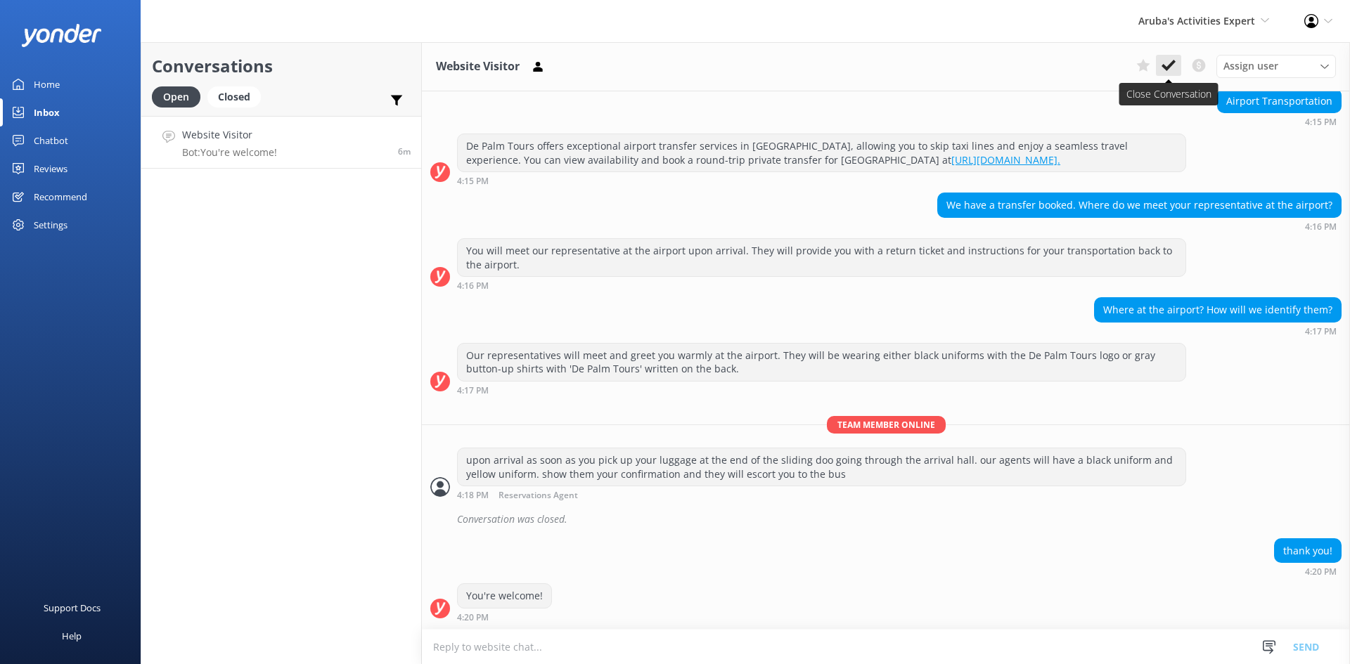
click at [1169, 60] on icon at bounding box center [1168, 65] width 14 height 14
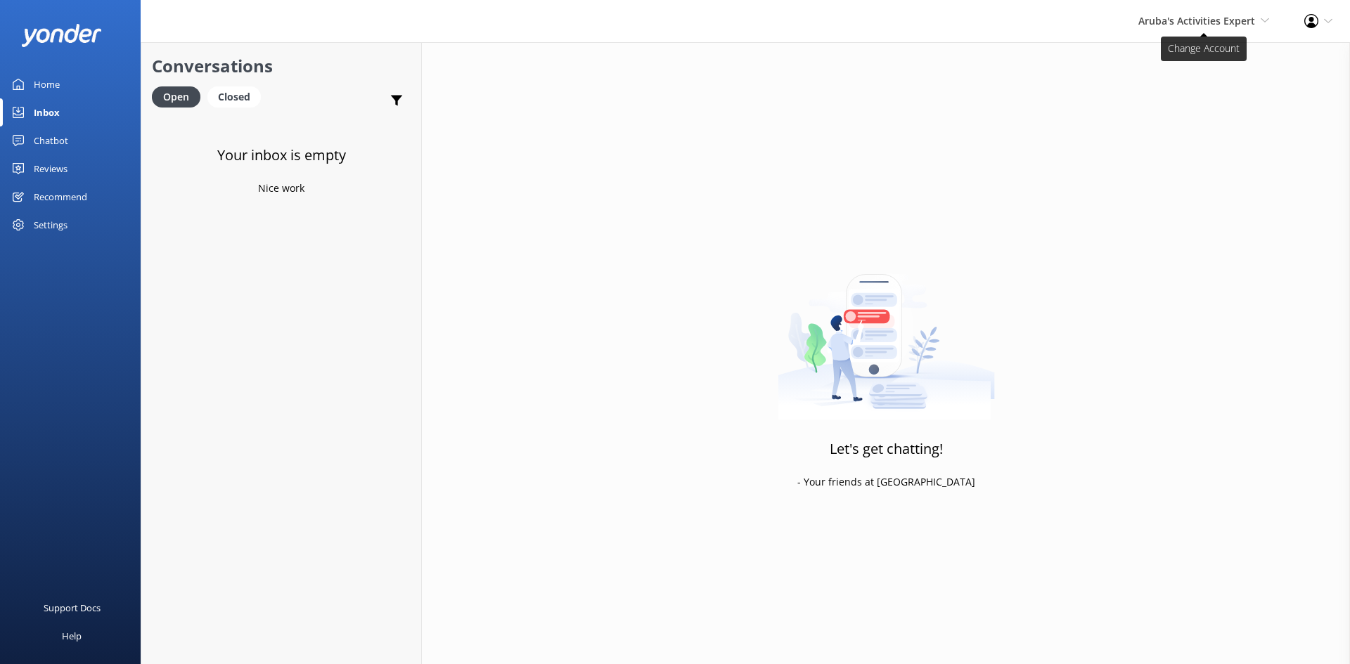
click at [1175, 15] on span "Aruba's Activities Expert" at bounding box center [1196, 20] width 117 height 13
click at [1176, 122] on link "The Captain" at bounding box center [1217, 128] width 141 height 34
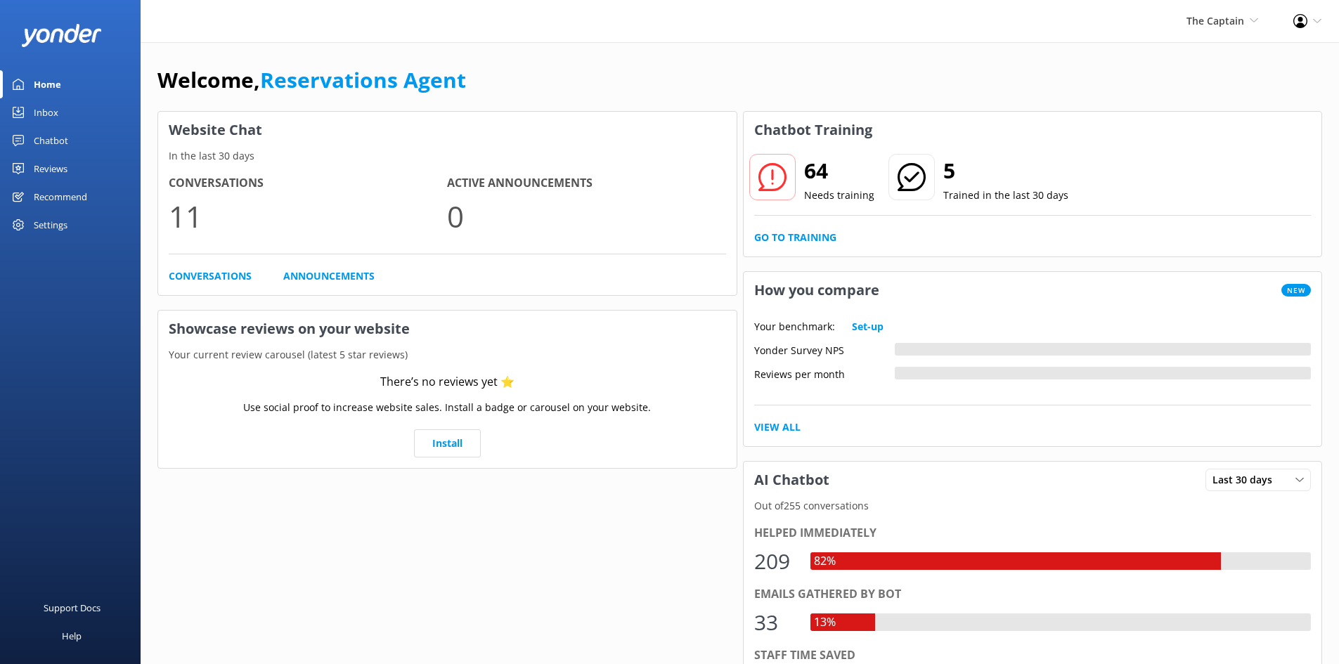
click at [39, 110] on div "Inbox" at bounding box center [46, 112] width 25 height 28
